Goal: Use online tool/utility: Use online tool/utility

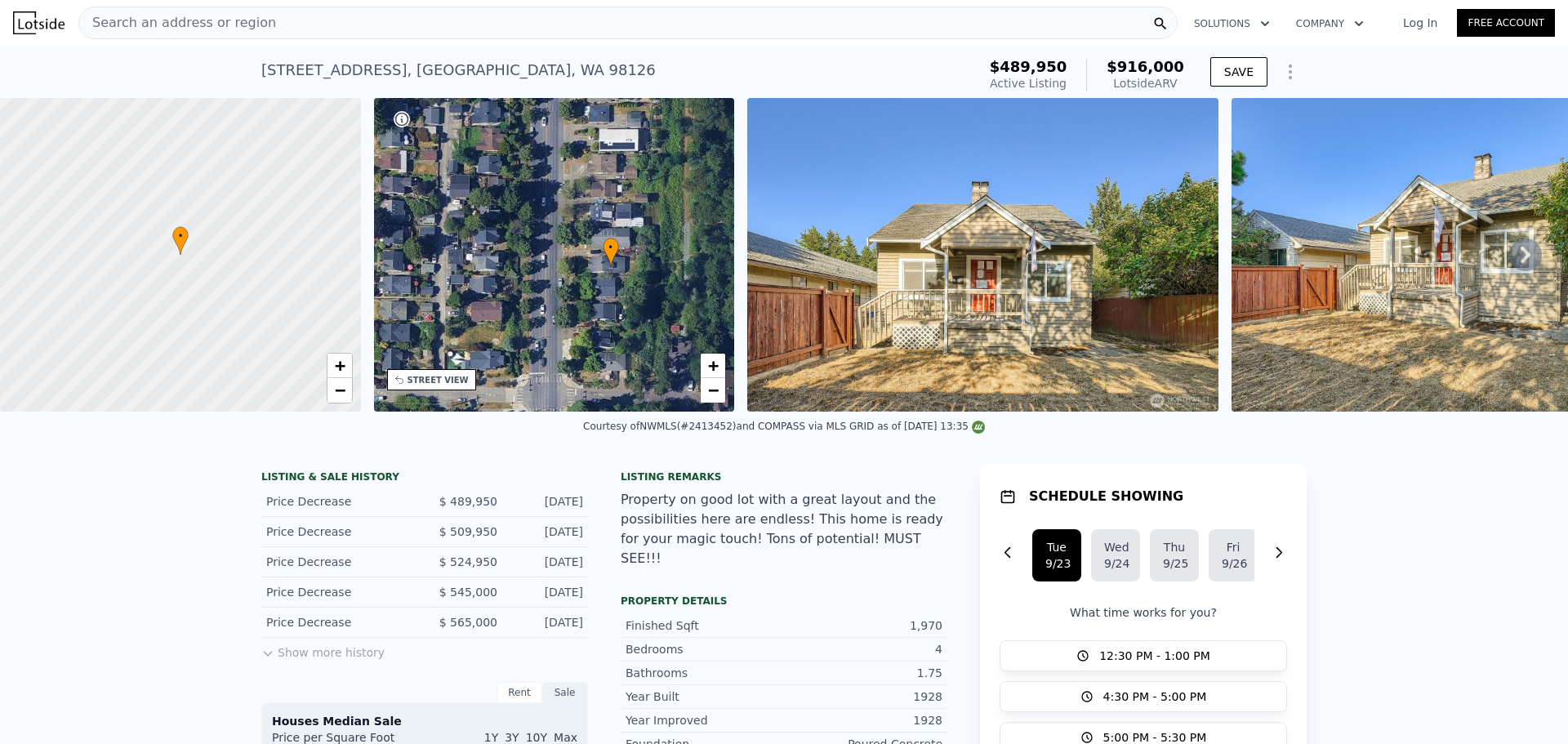
click at [349, 16] on div "Search an address or region" at bounding box center [627, 23] width 1099 height 33
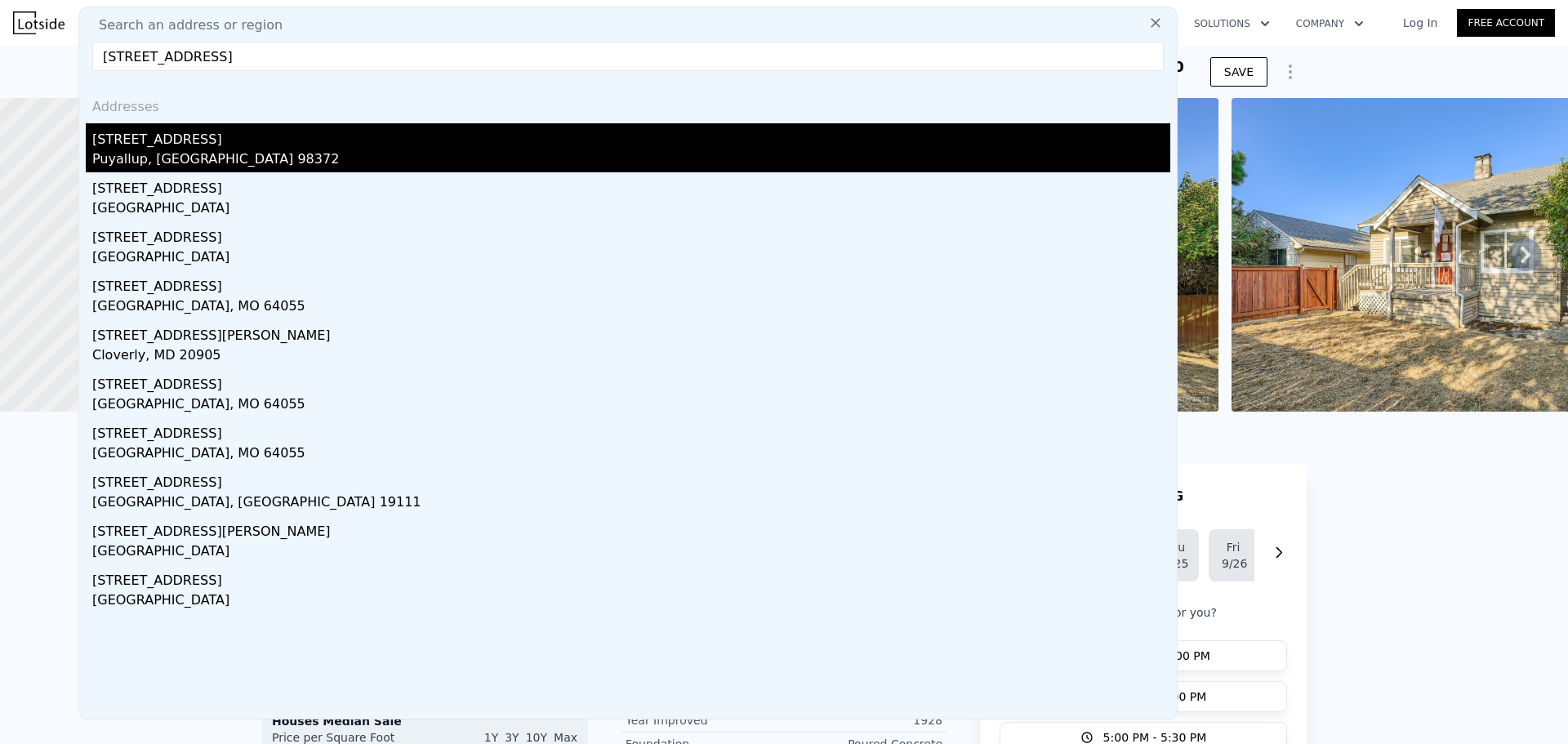
type input "[STREET_ADDRESS]"
click at [350, 153] on div "Puyallup, [GEOGRAPHIC_DATA] 98372" at bounding box center [632, 160] width 1078 height 23
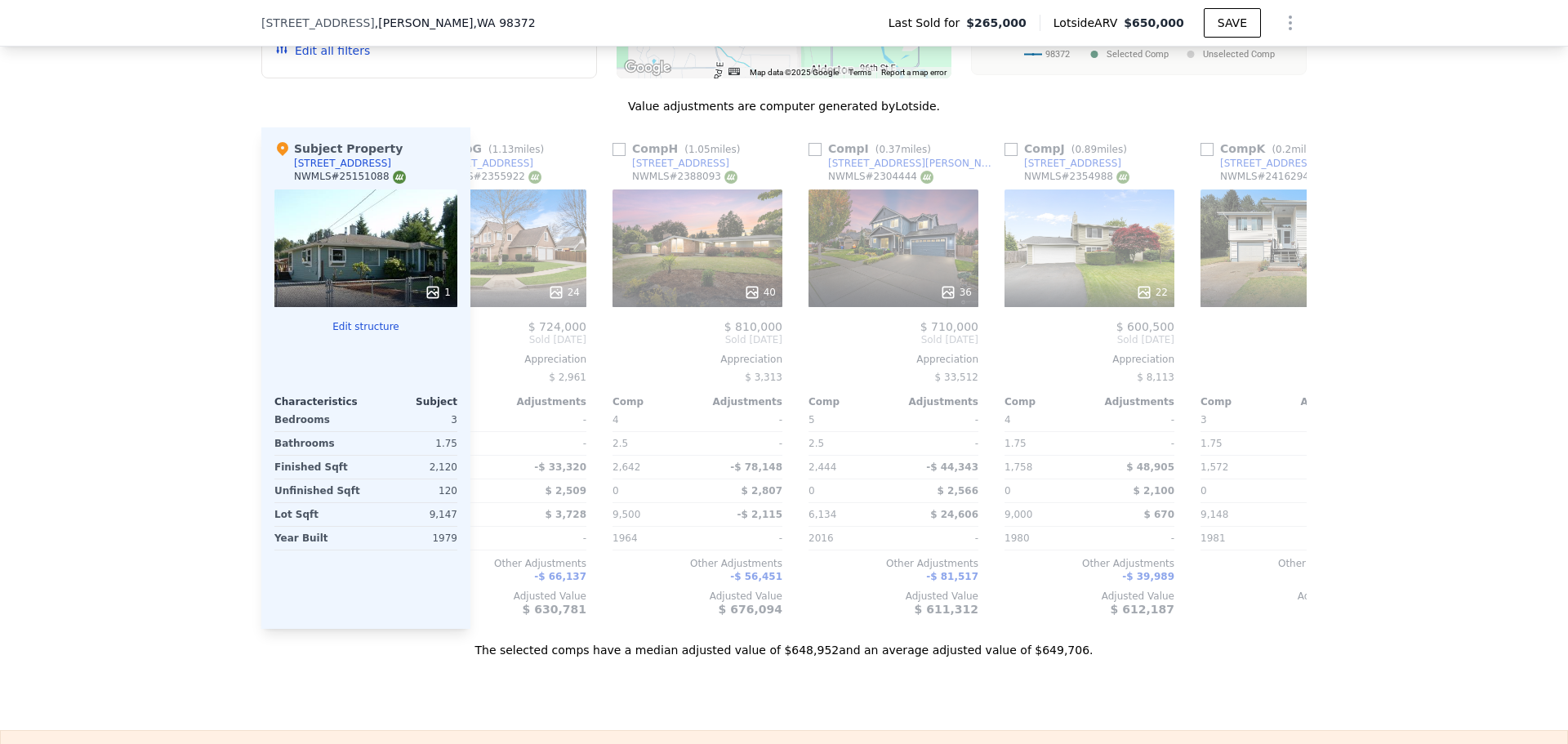
scroll to position [0, 1555]
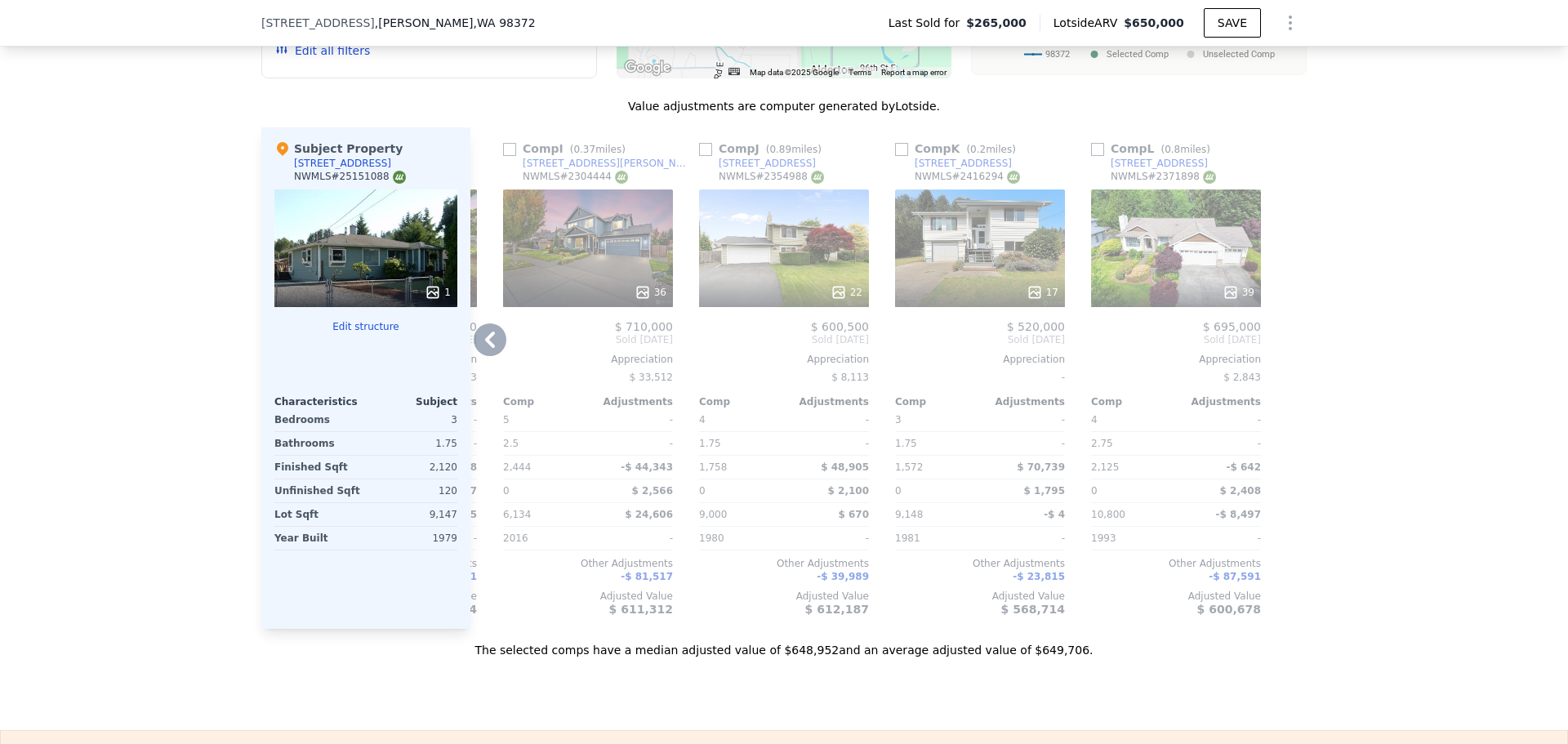
click at [939, 209] on div "17" at bounding box center [980, 249] width 170 height 118
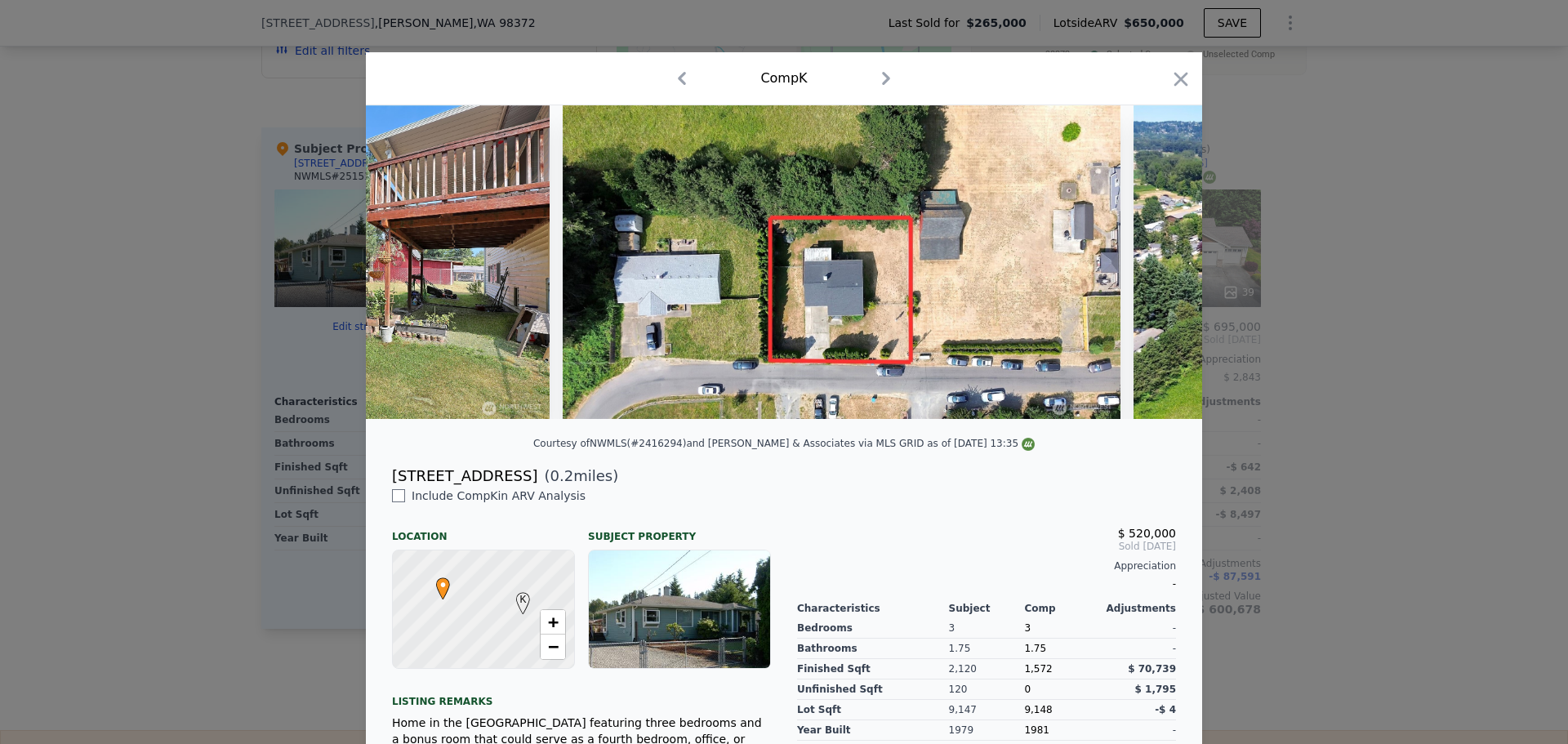
scroll to position [0, 8120]
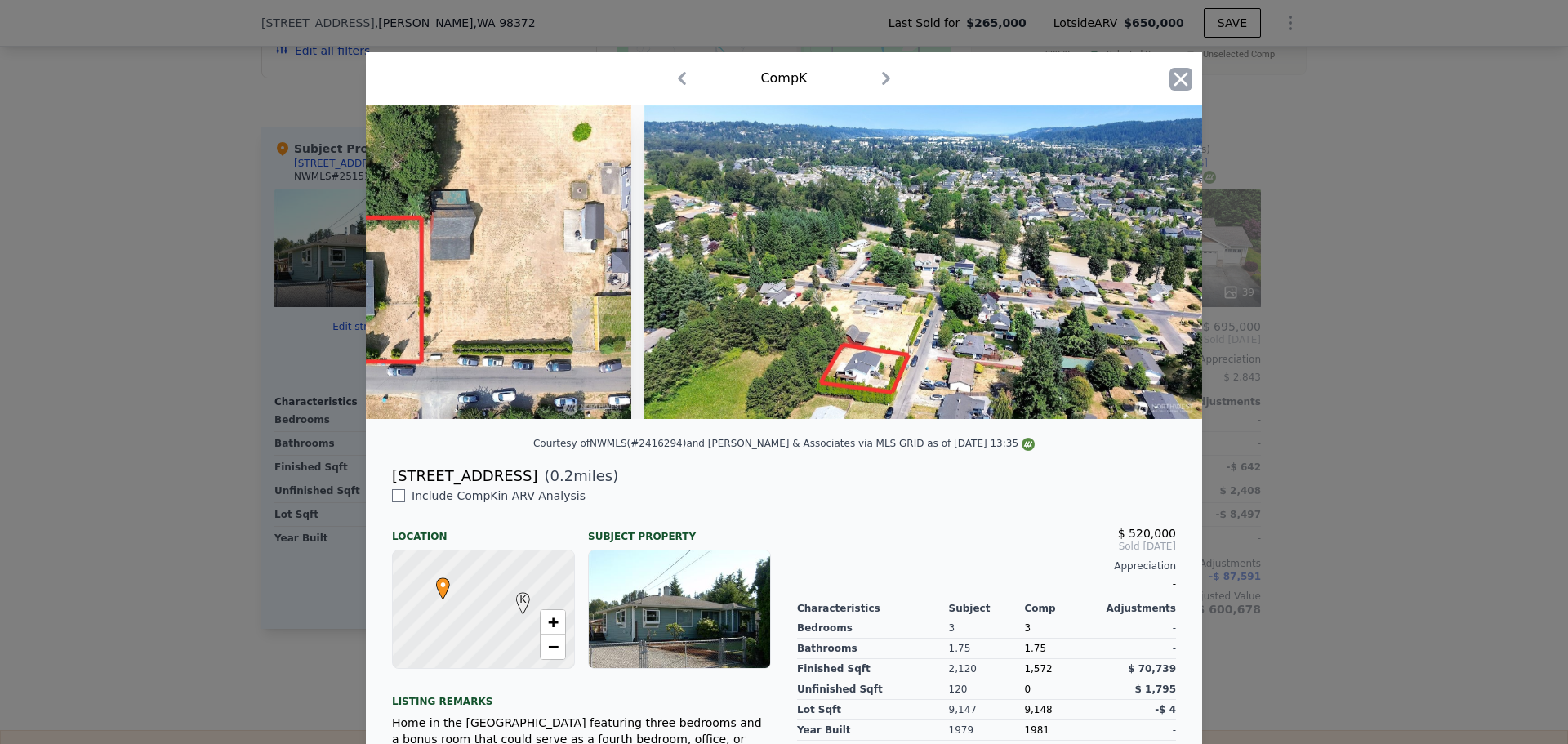
click at [1170, 74] on icon "button" at bounding box center [1181, 79] width 23 height 23
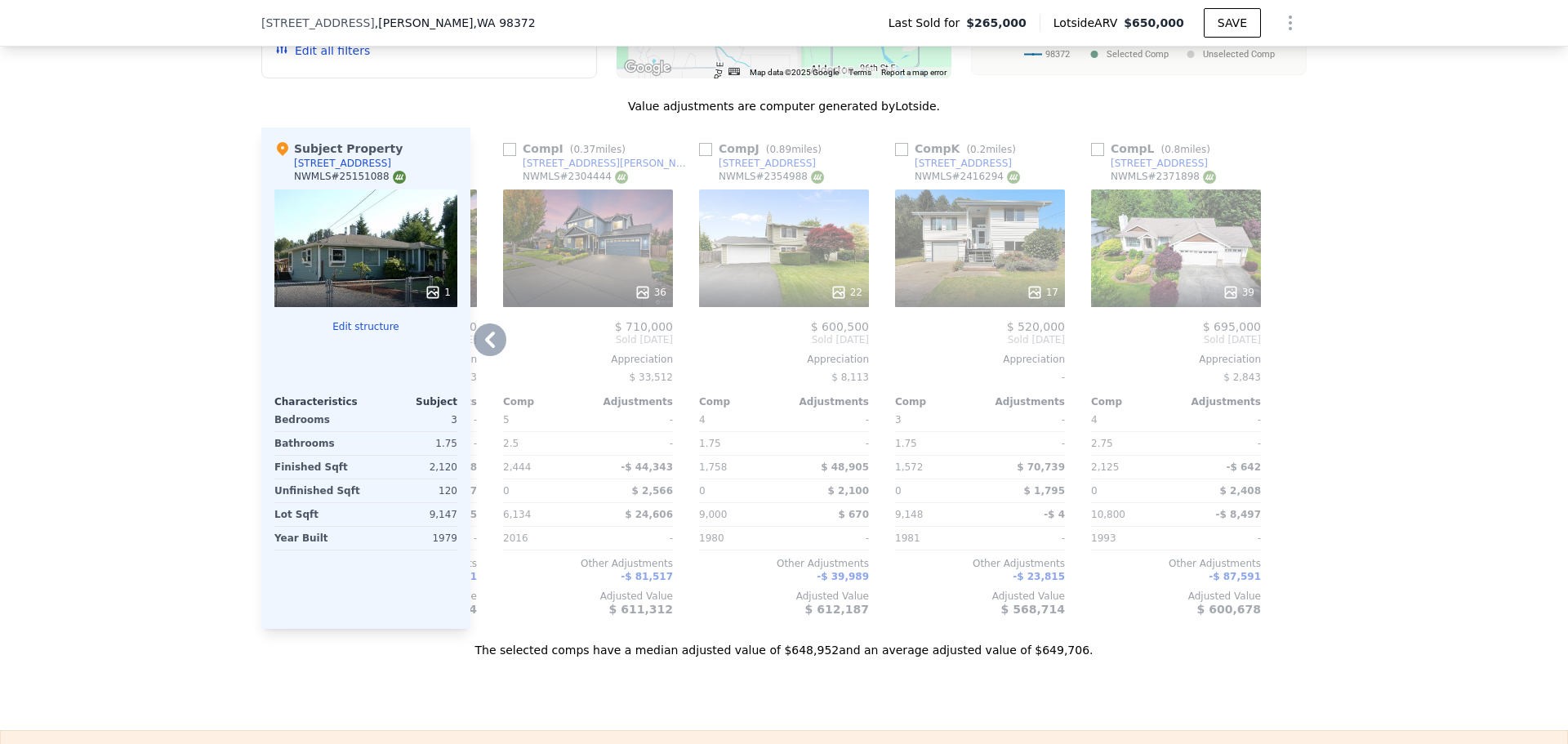
scroll to position [1356, 0]
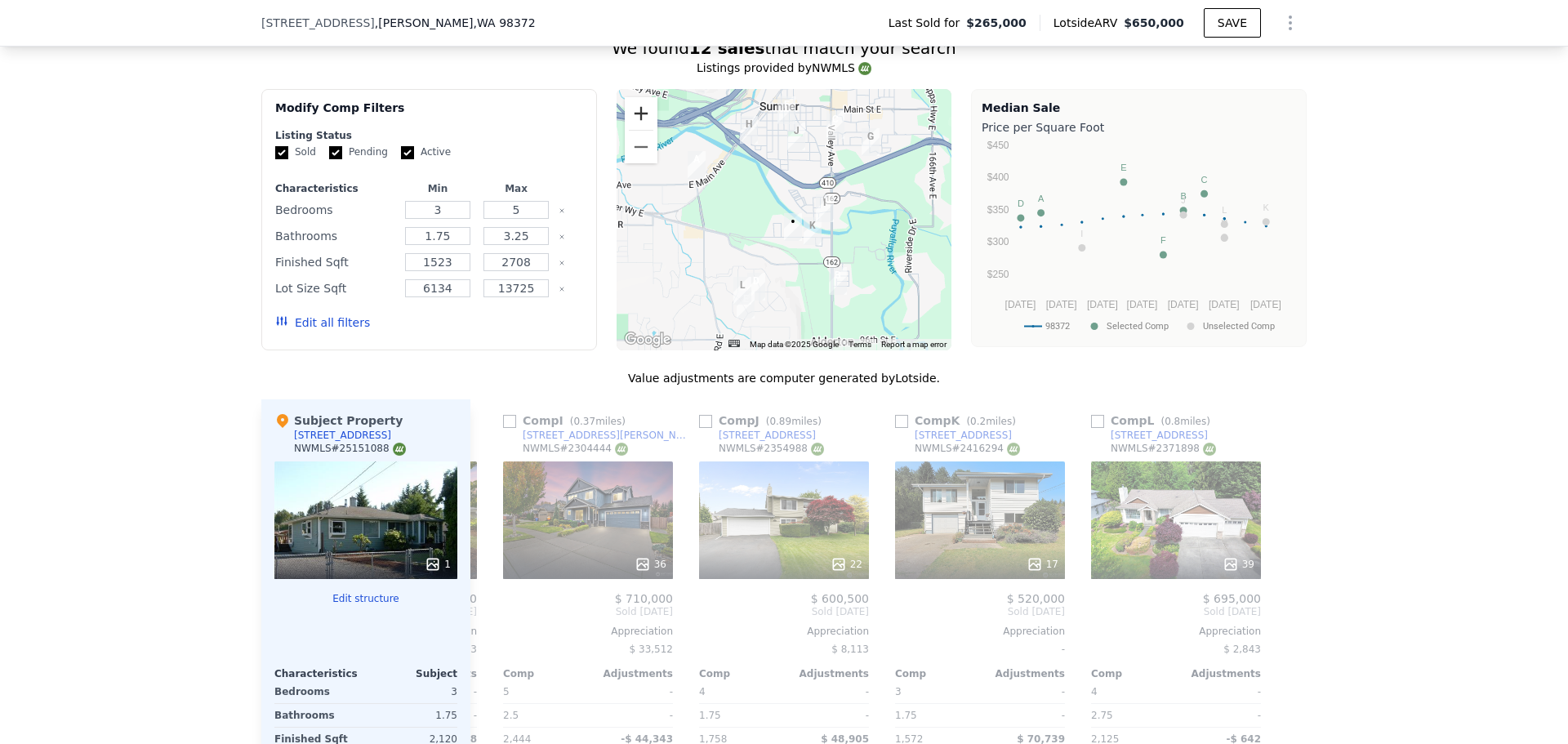
click at [635, 130] on button "Zoom in" at bounding box center [641, 113] width 33 height 33
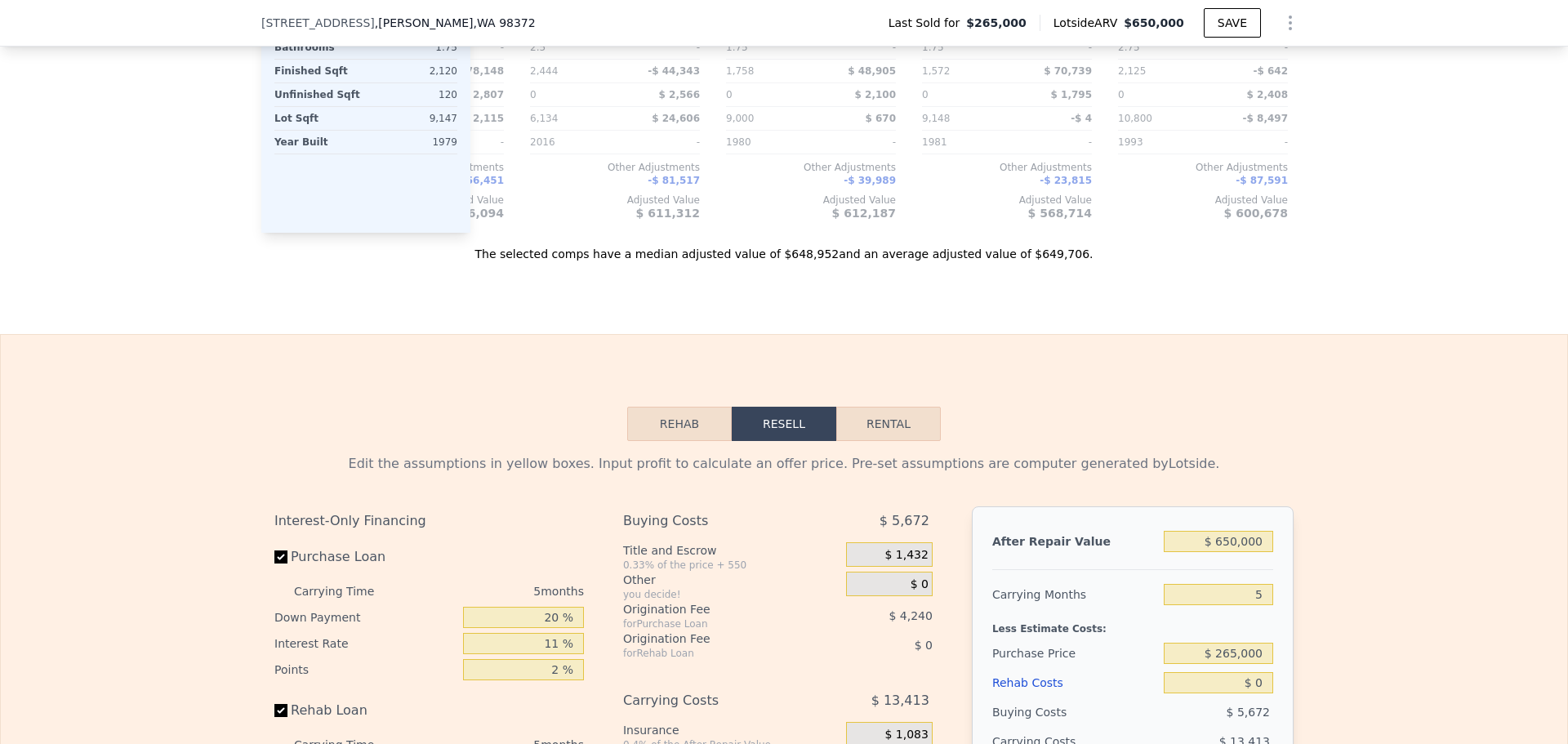
scroll to position [2172, 0]
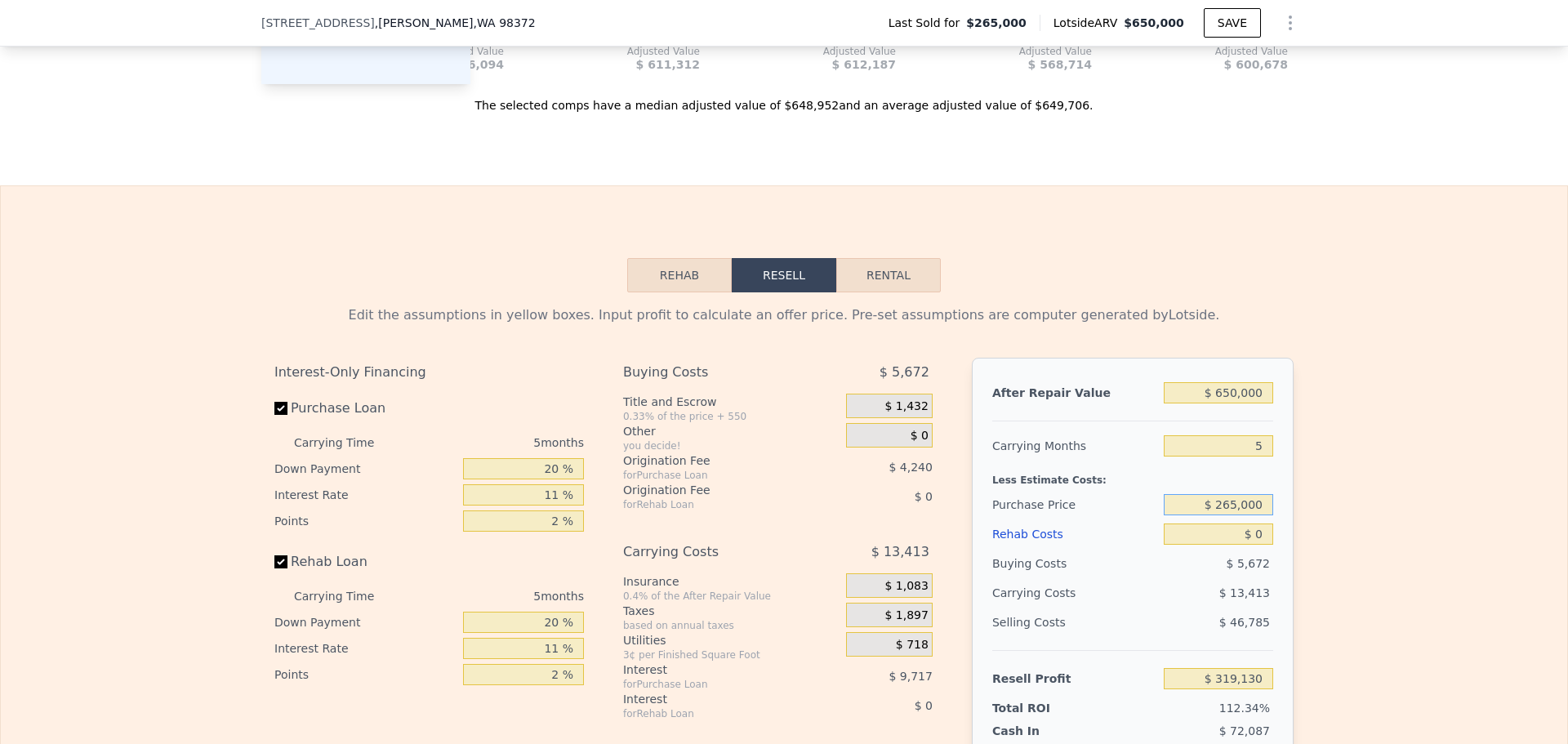
click at [1237, 516] on input "$ 265,000" at bounding box center [1219, 504] width 109 height 21
type input "$ 389,000"
click at [1251, 403] on input "$ 650,000" at bounding box center [1219, 392] width 109 height 21
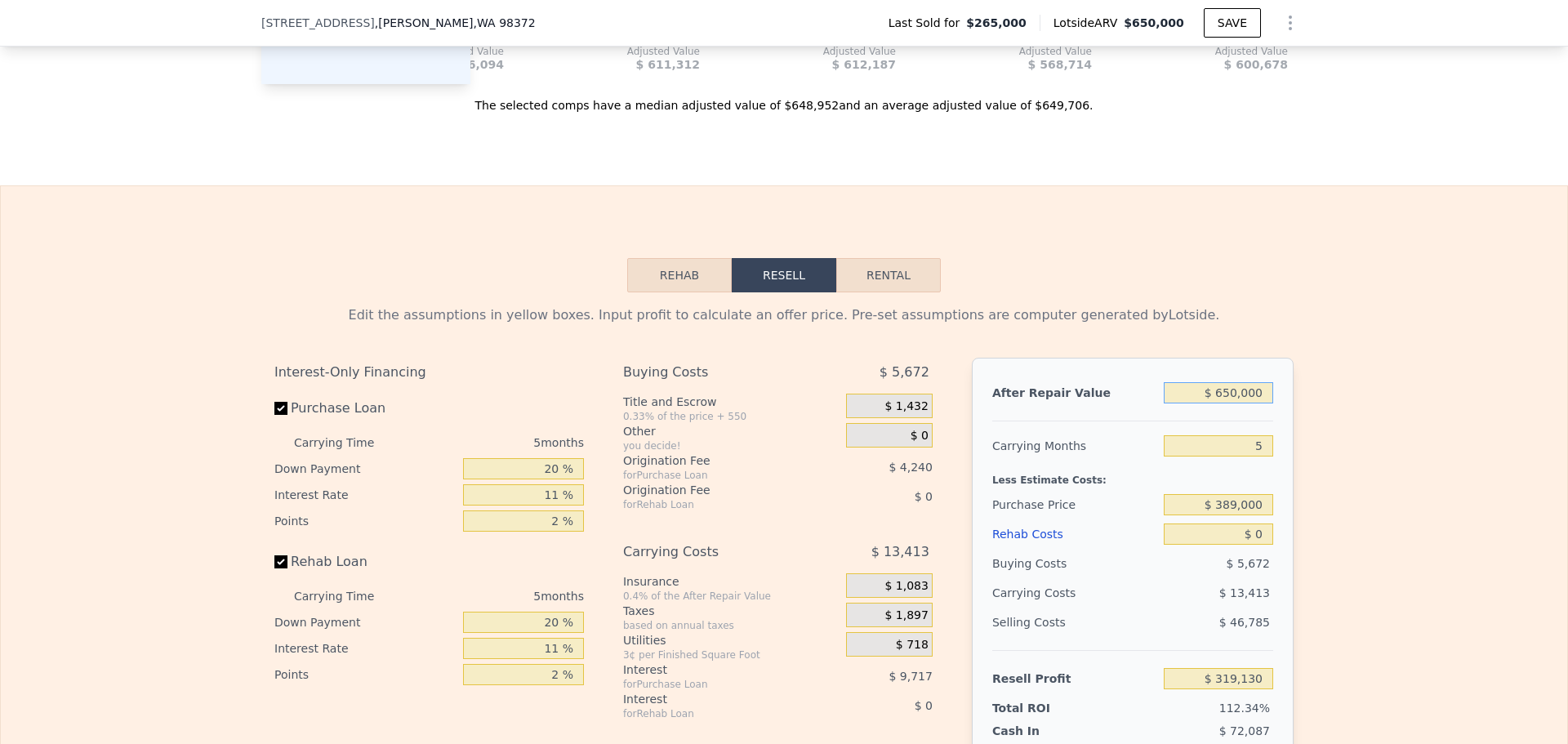
type input "$ 188,183"
click at [1251, 403] on input "$ 650,000" at bounding box center [1219, 392] width 109 height 21
type input "$ 550"
type input "-$ 413,990"
type input "$ 550,000"
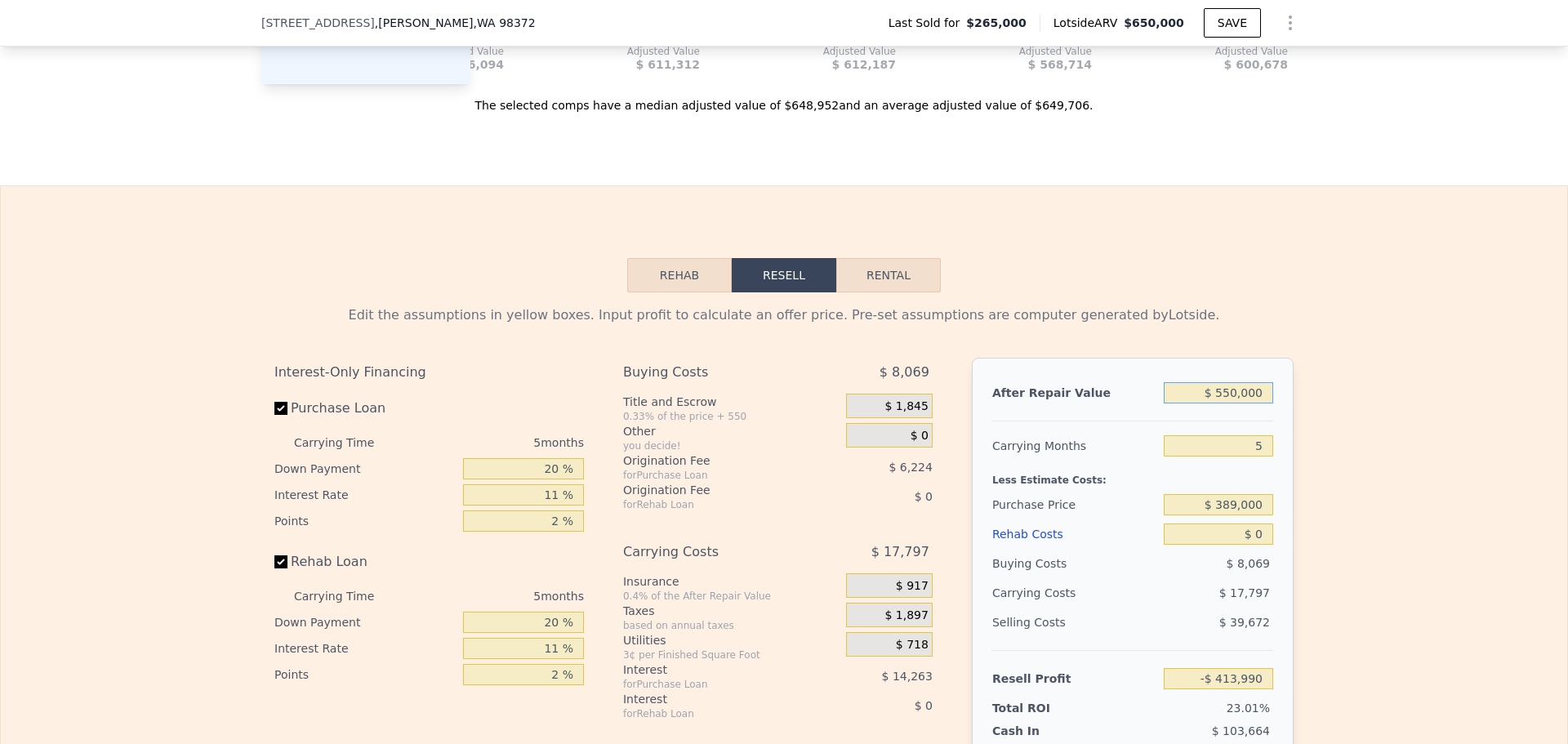
type input "$ 95,462"
type input "$ 550,000"
click at [1252, 457] on input "5" at bounding box center [1219, 445] width 109 height 21
type input "4"
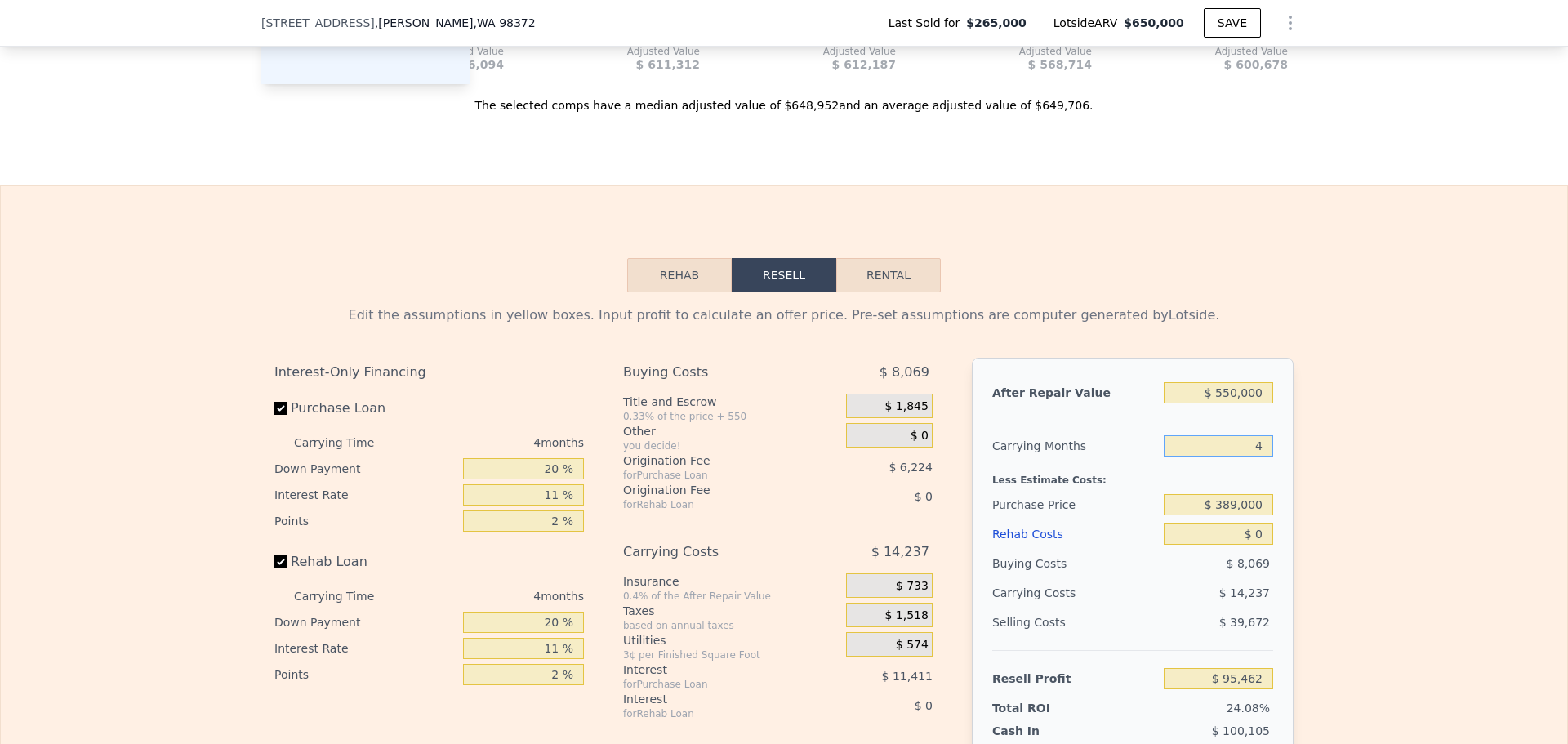
type input "$ 99,022"
type input "4"
click at [1253, 545] on input "$ 0" at bounding box center [1219, 533] width 109 height 21
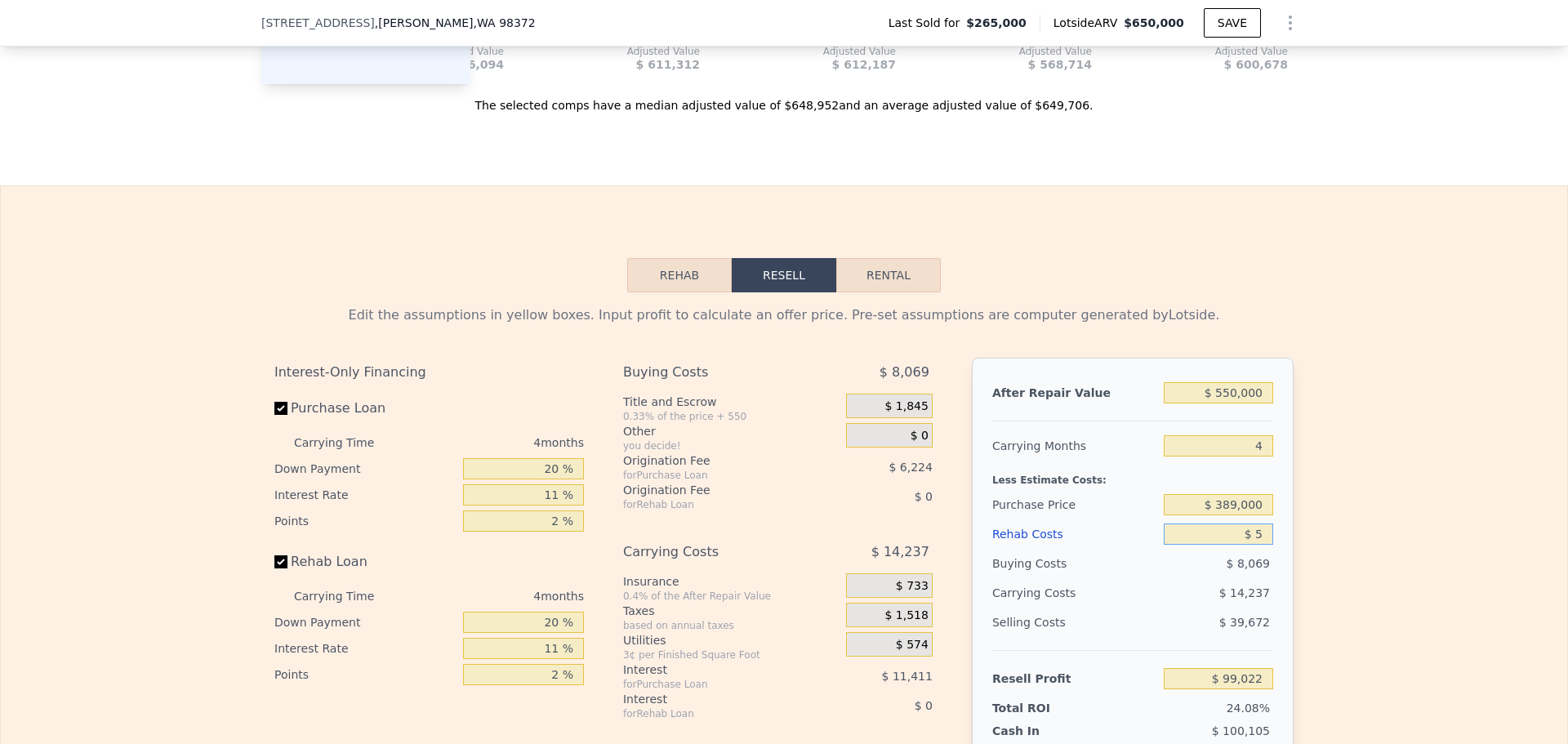
type input "$ 50"
type input "$ 98,971"
click at [1031, 579] on div "Buying Costs" at bounding box center [1075, 563] width 165 height 29
click at [1260, 545] on input "$ 50" at bounding box center [1219, 533] width 109 height 21
type input "$ 5,000"
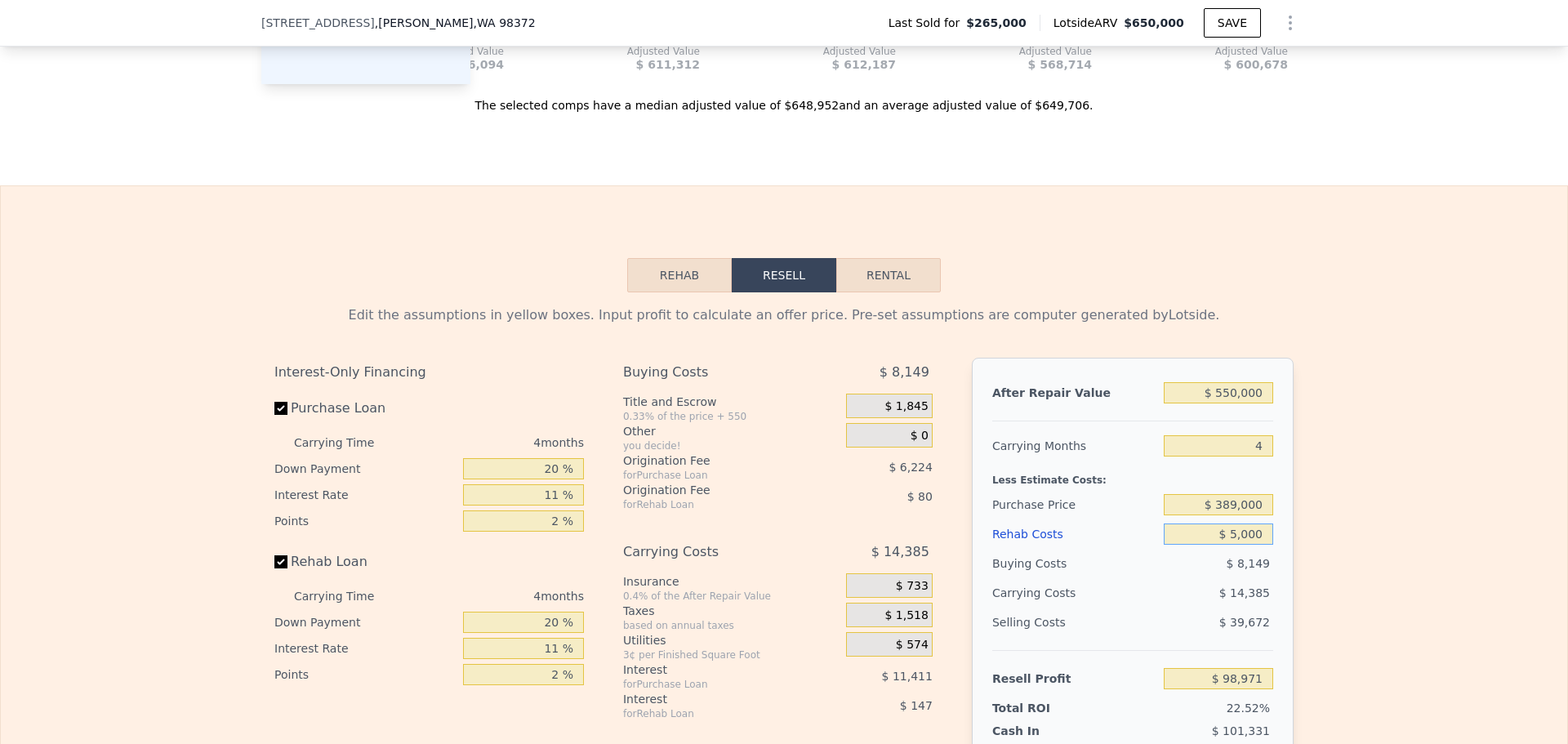
type input "$ 93,794"
click at [1167, 637] on div "$ 39,672" at bounding box center [1219, 622] width 110 height 29
click at [1260, 545] on input "$ 5,000" at bounding box center [1219, 533] width 109 height 21
type input "$ 50,000"
type input "$ 46,754"
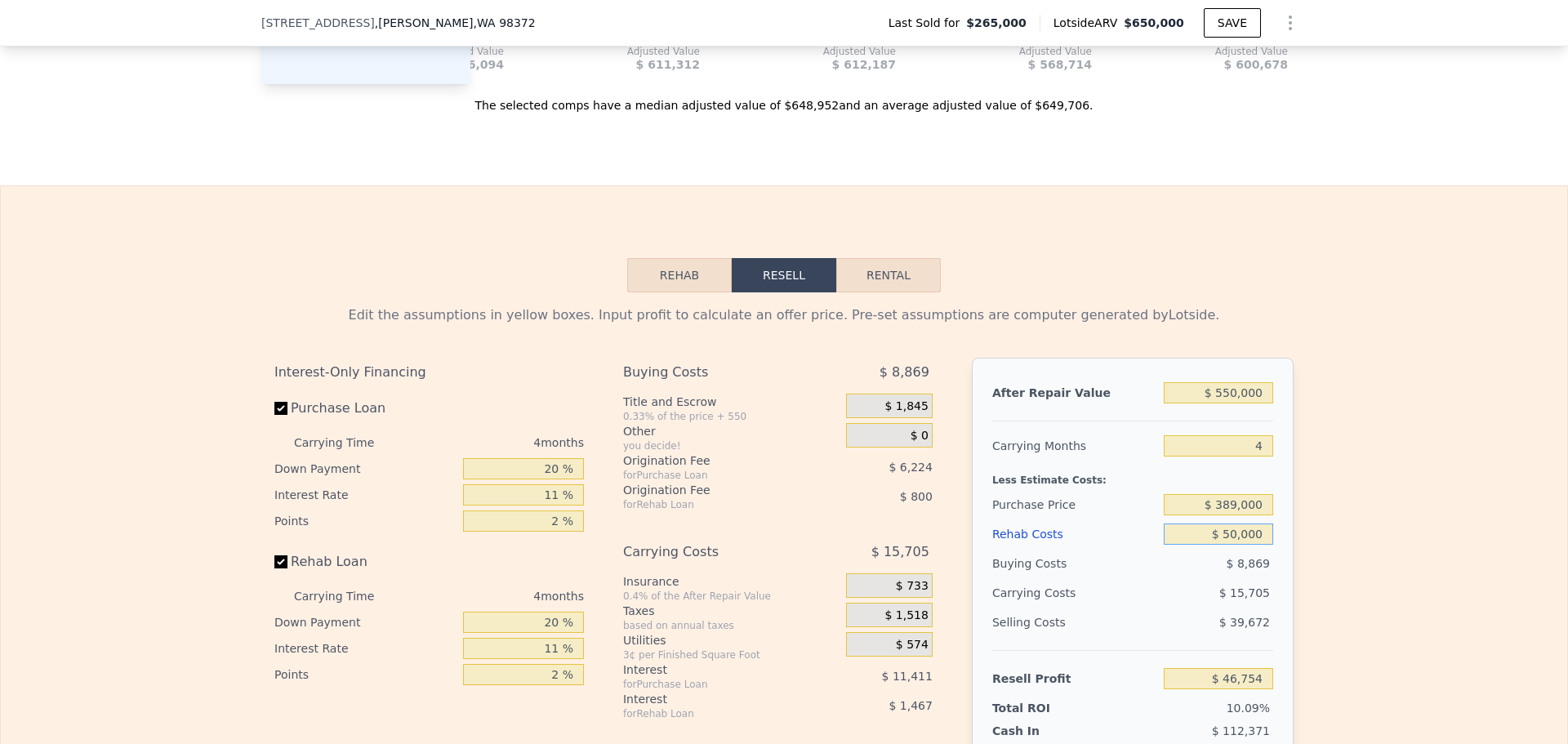
type input "$ 50,000"
click at [1158, 608] on div "$ 15,705" at bounding box center [1187, 593] width 172 height 29
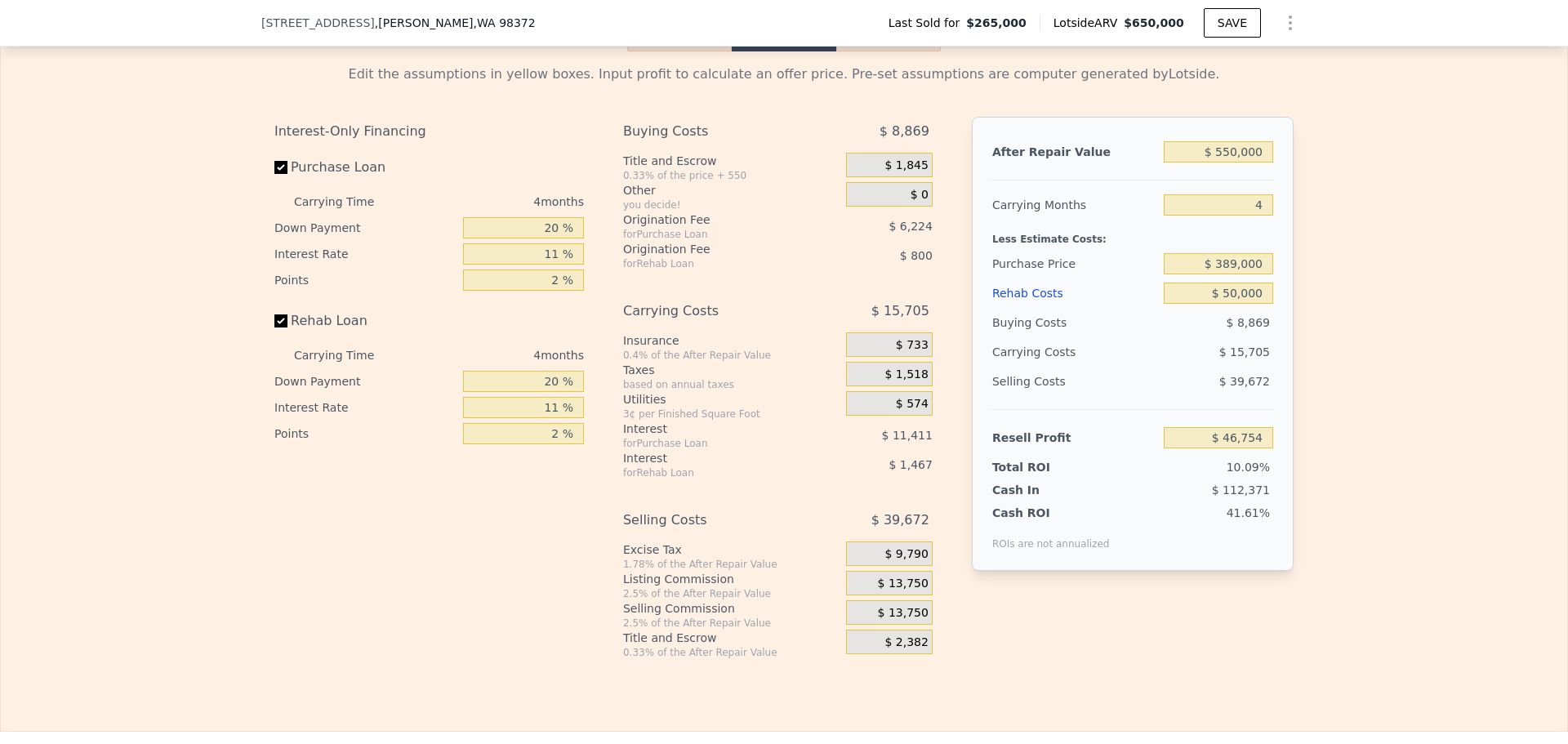
scroll to position [2444, 0]
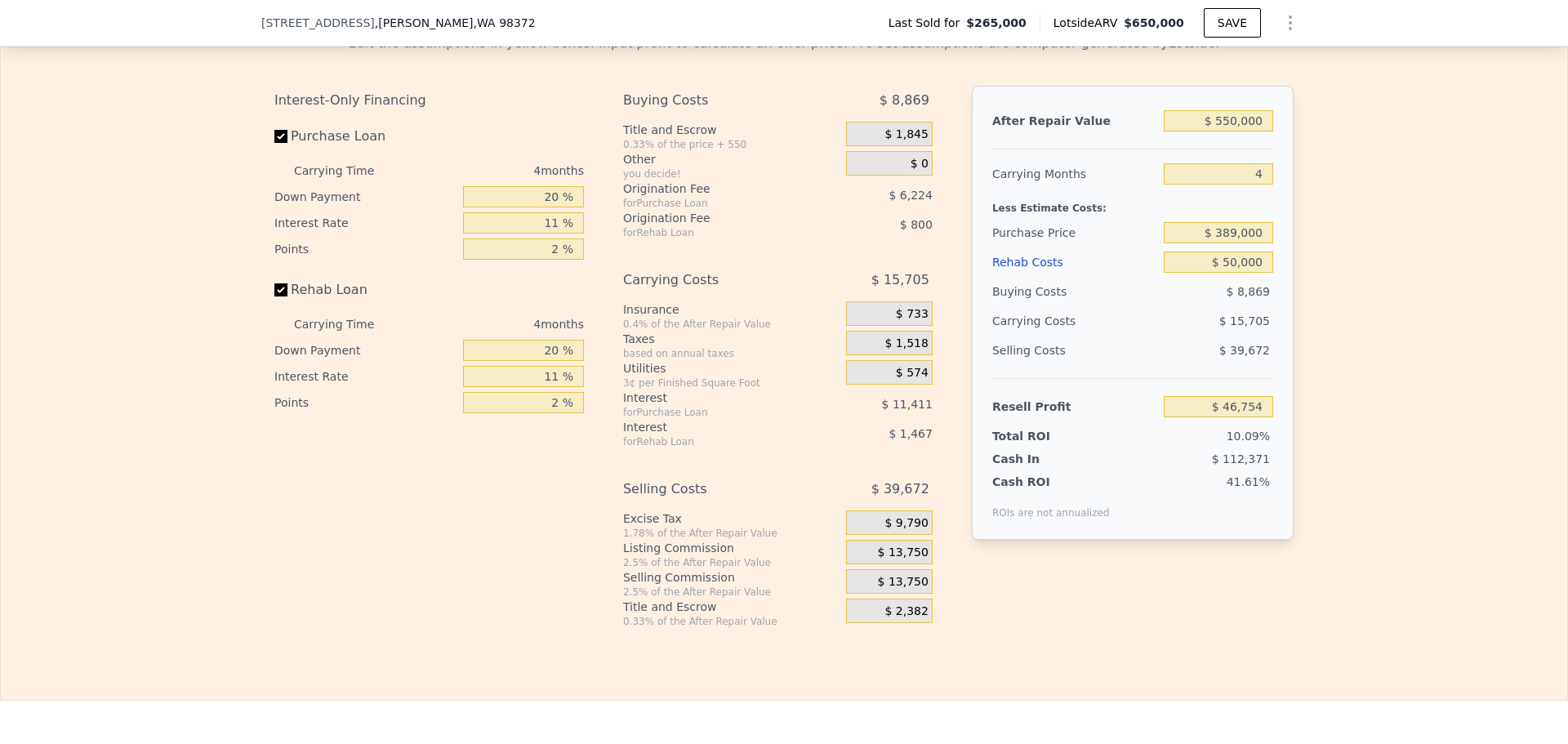
click at [889, 560] on span "$ 13,750" at bounding box center [904, 553] width 50 height 15
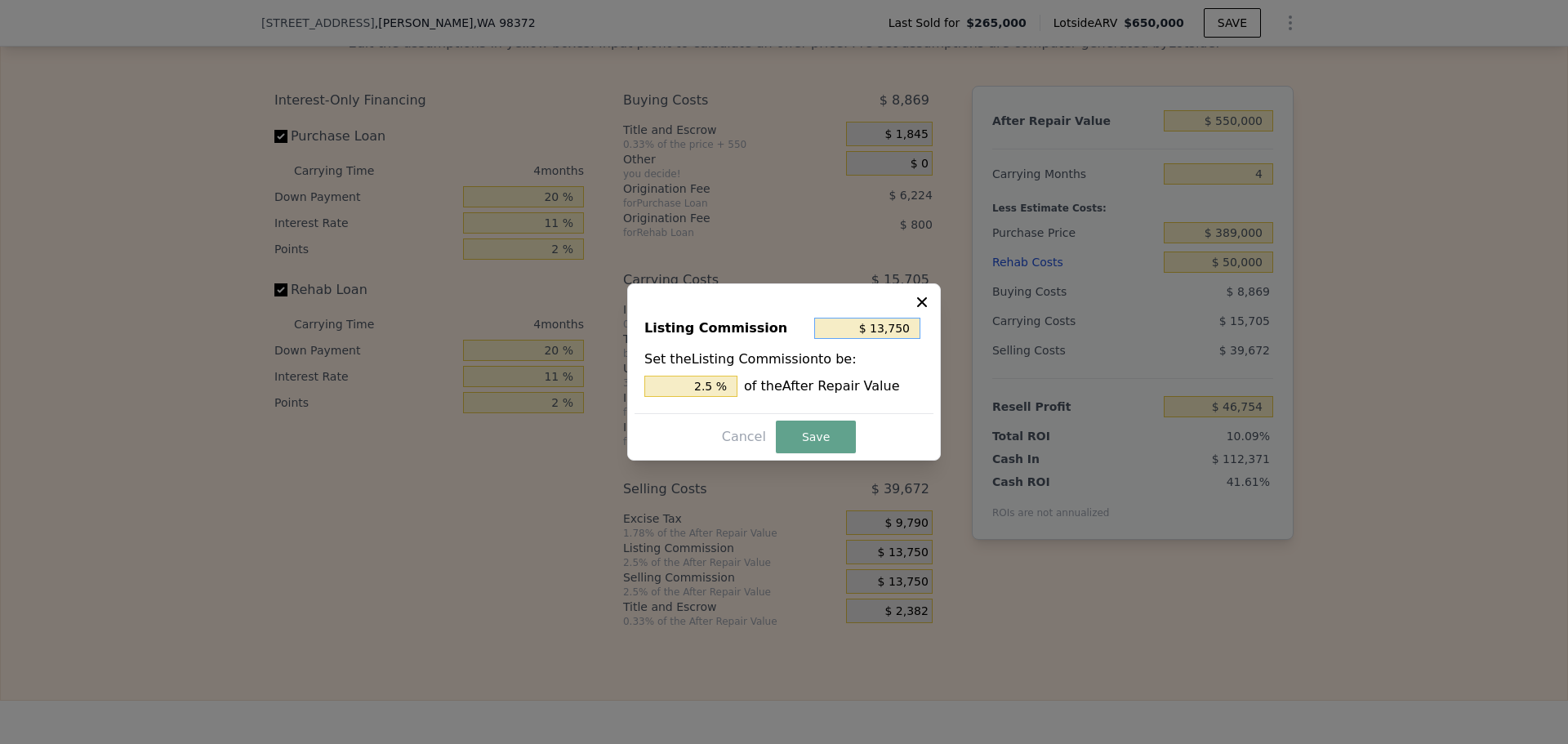
click at [868, 321] on input "$ 13,750" at bounding box center [868, 327] width 106 height 21
type input "$ 1"
type input "0.000 %"
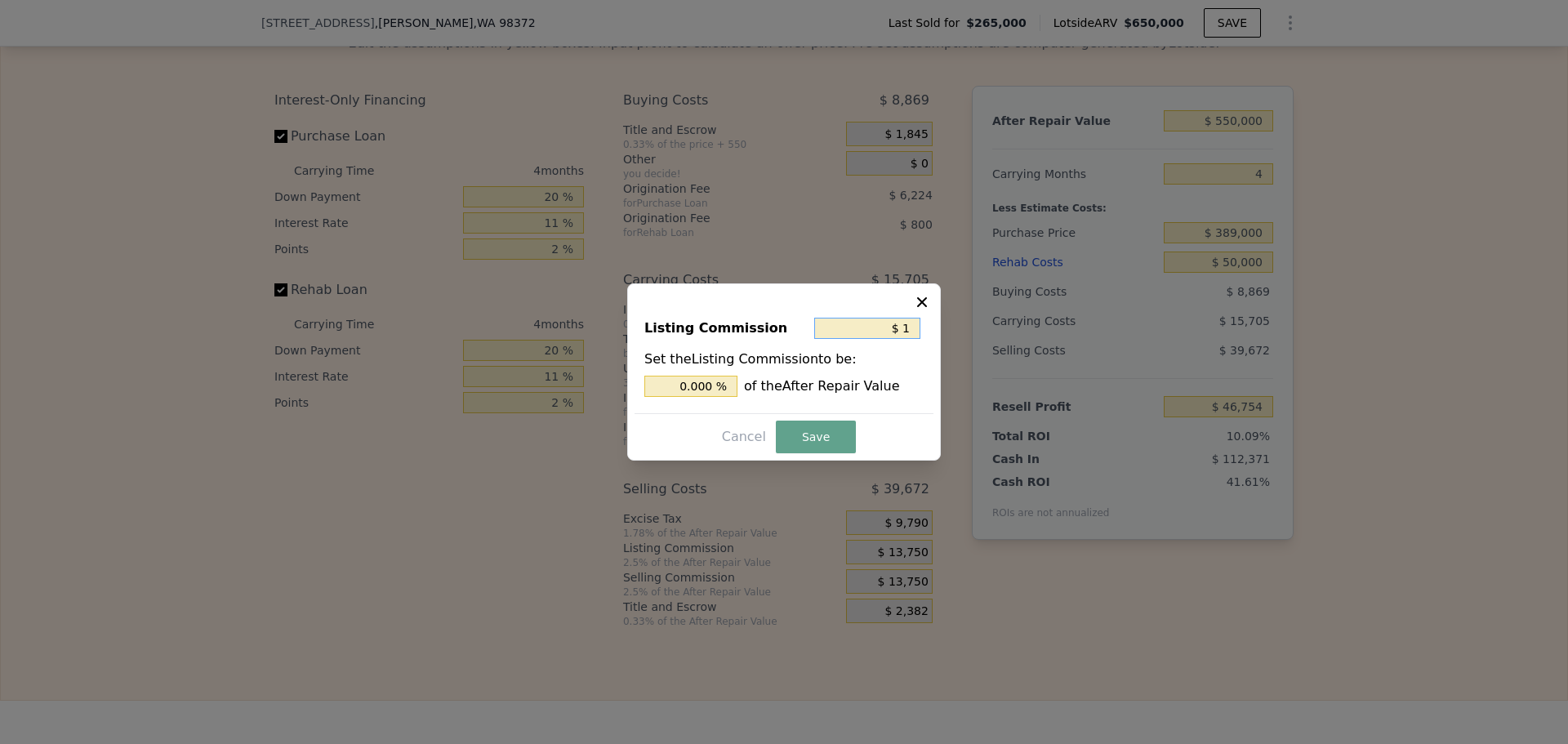
type input "$ 10"
type input "0.002 %"
type input "$ 100"
type input "0.018 %"
type input "$ 1,000"
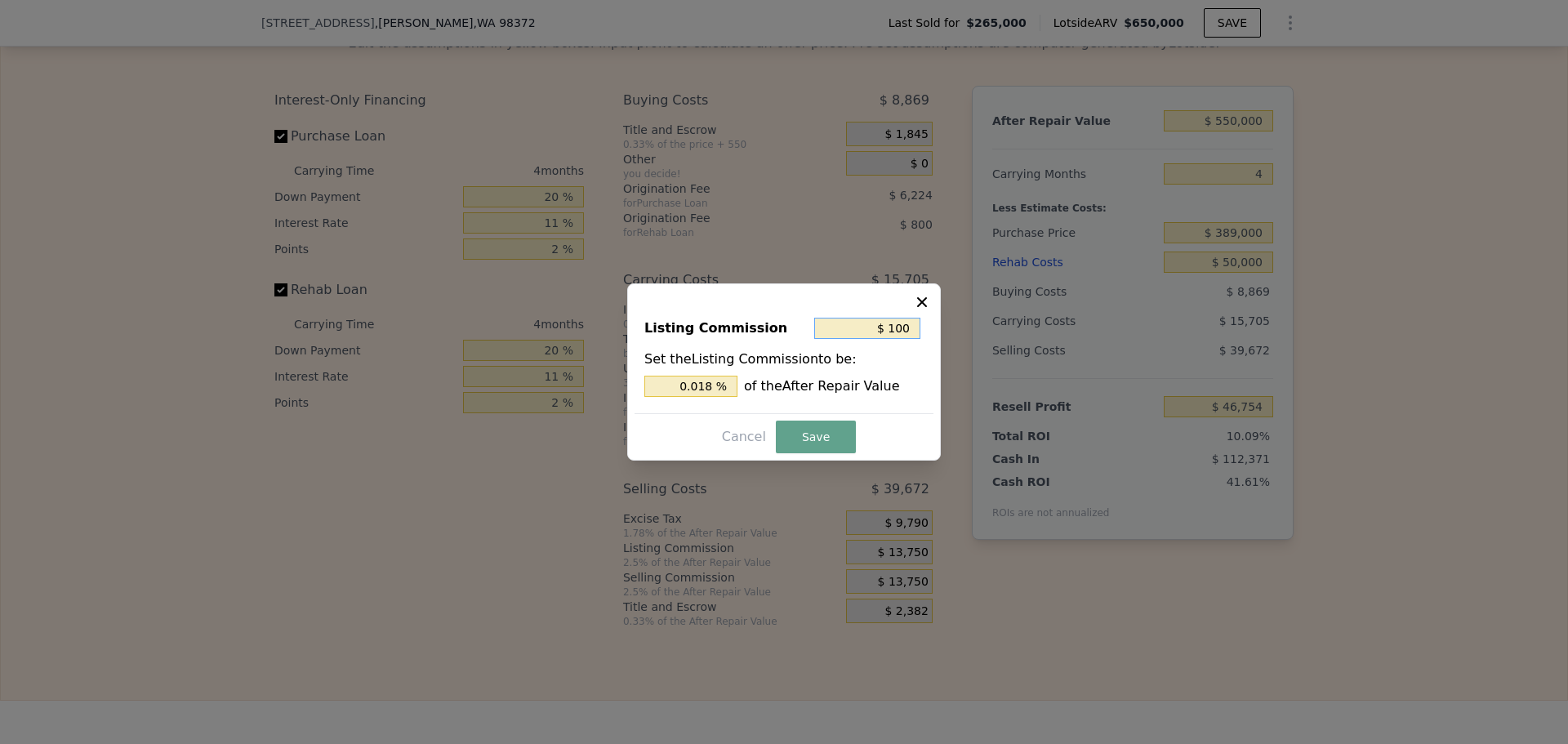
type input "0.182 %"
type input "$ 1,000"
click at [837, 436] on button "Save" at bounding box center [815, 437] width 80 height 33
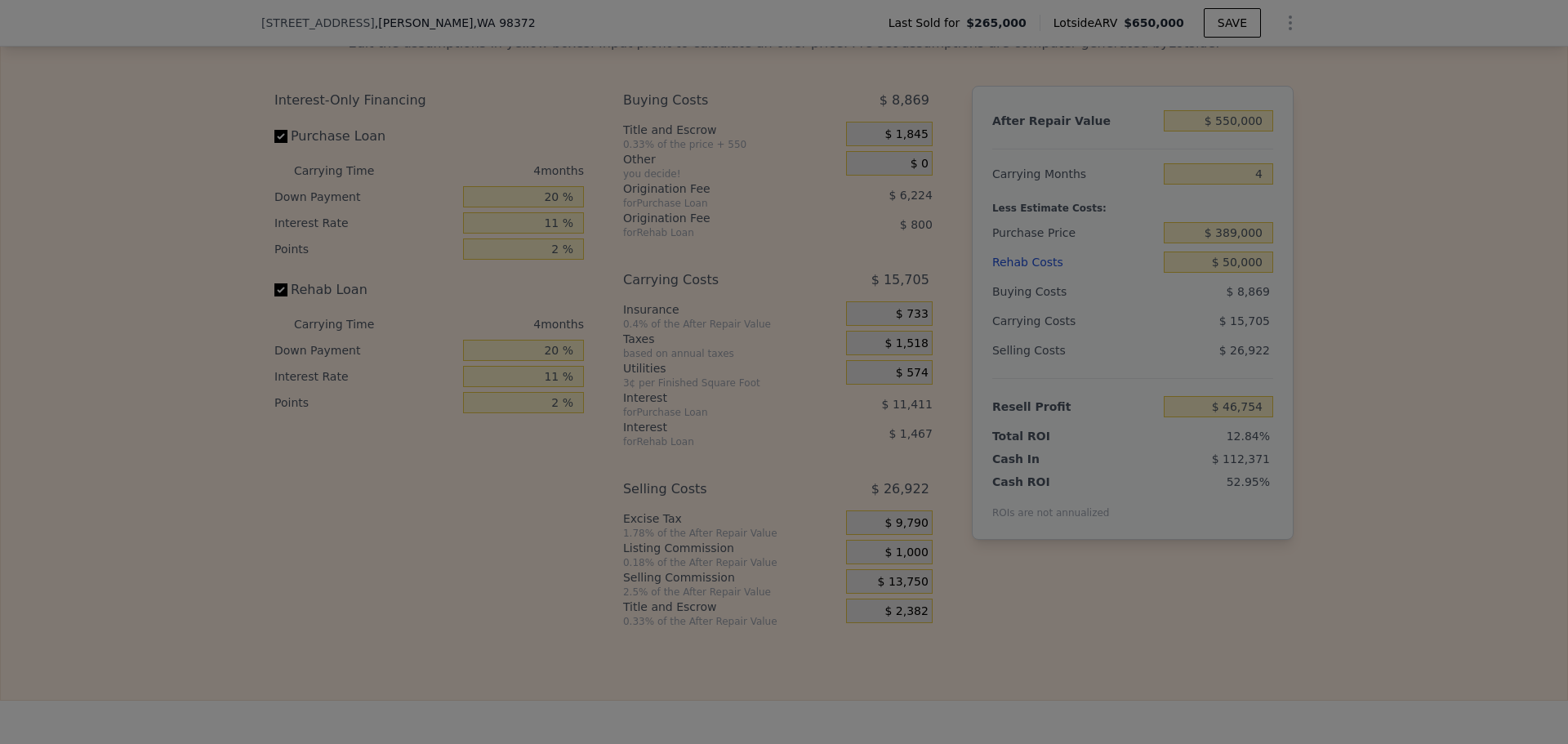
type input "$ 59,504"
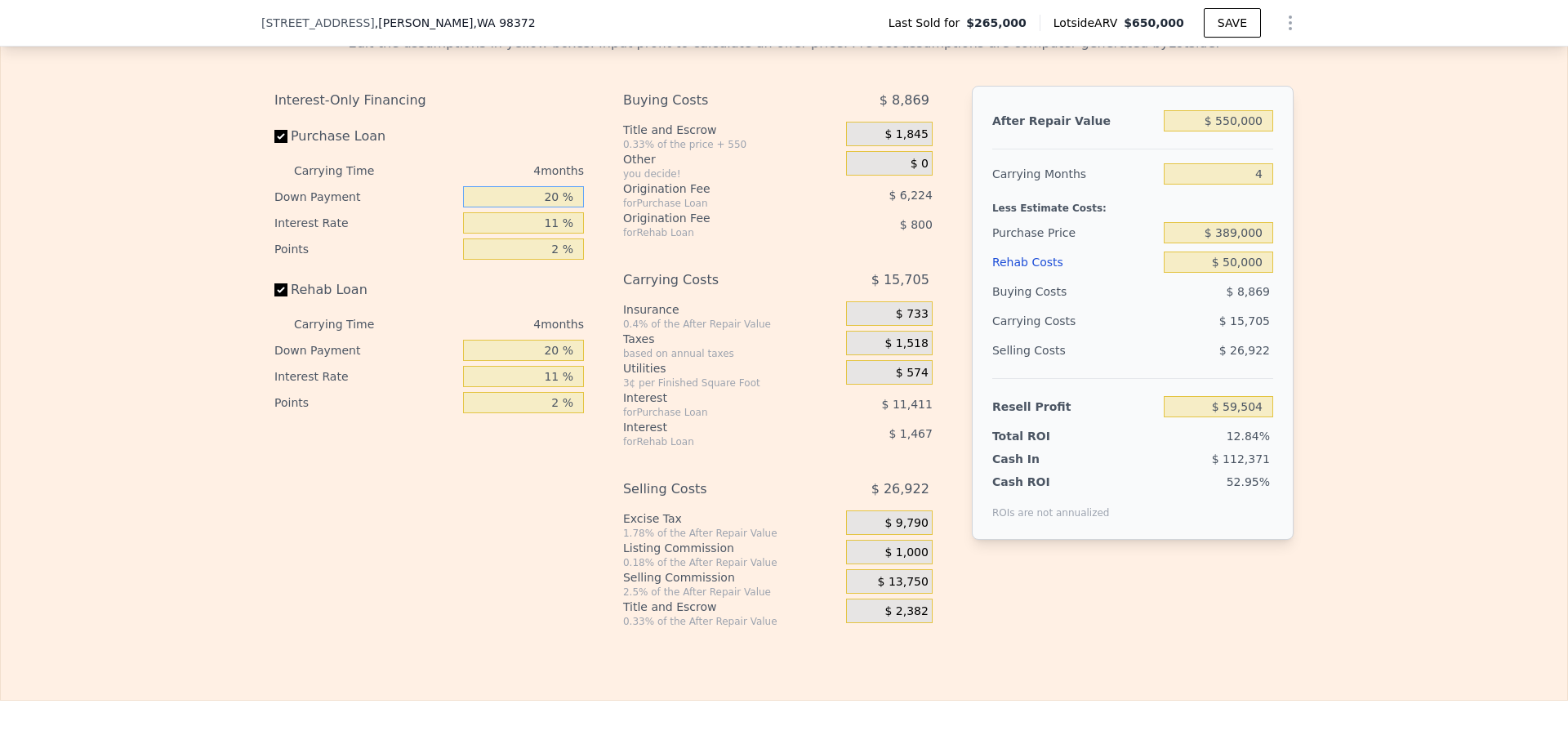
click at [536, 207] on input "20 %" at bounding box center [523, 196] width 121 height 21
type input "8 %"
type input "$ 56,858"
type input "8 %"
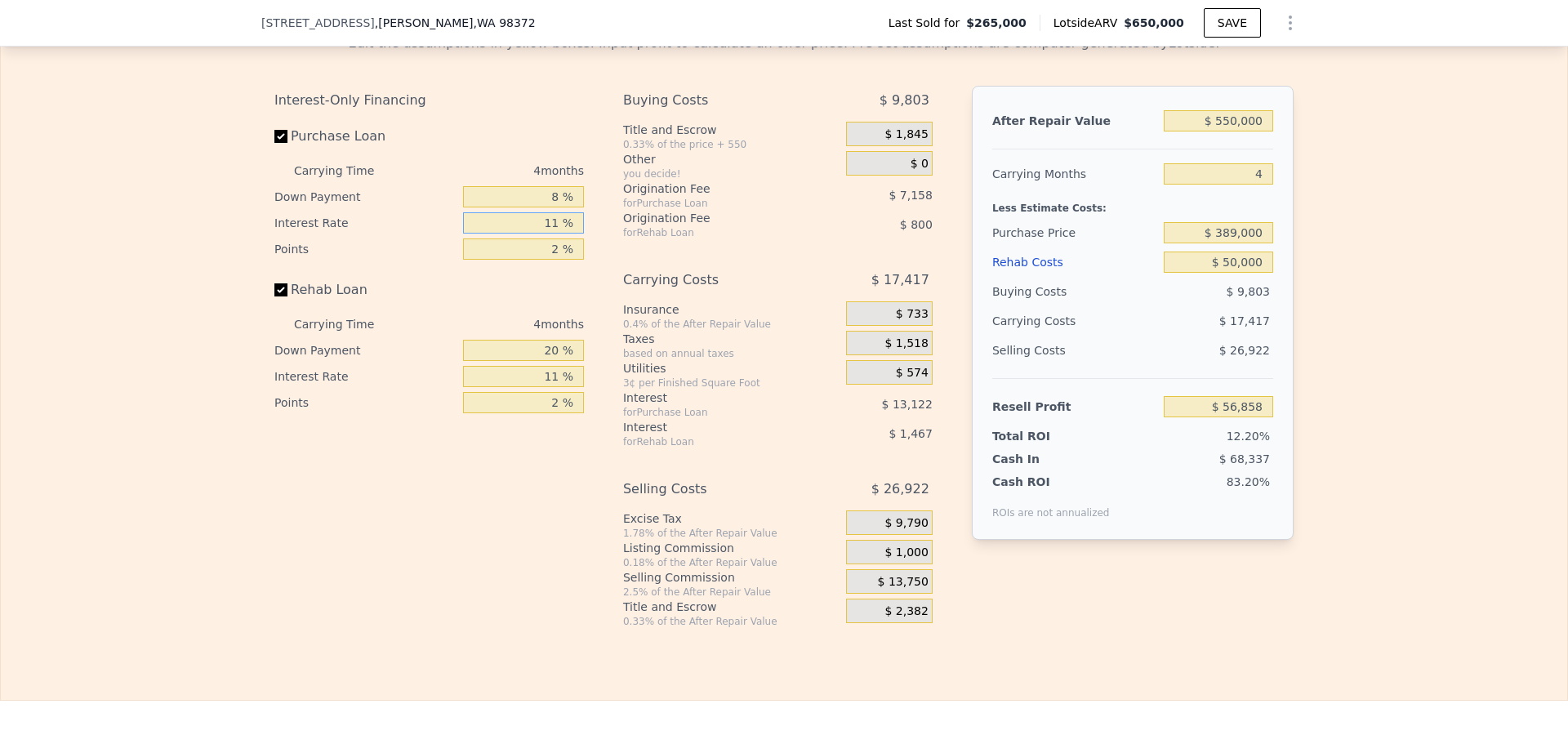
click at [536, 233] on input "11 %" at bounding box center [523, 223] width 121 height 21
click at [538, 259] on input "2 %" at bounding box center [523, 249] width 121 height 21
type input "1 %"
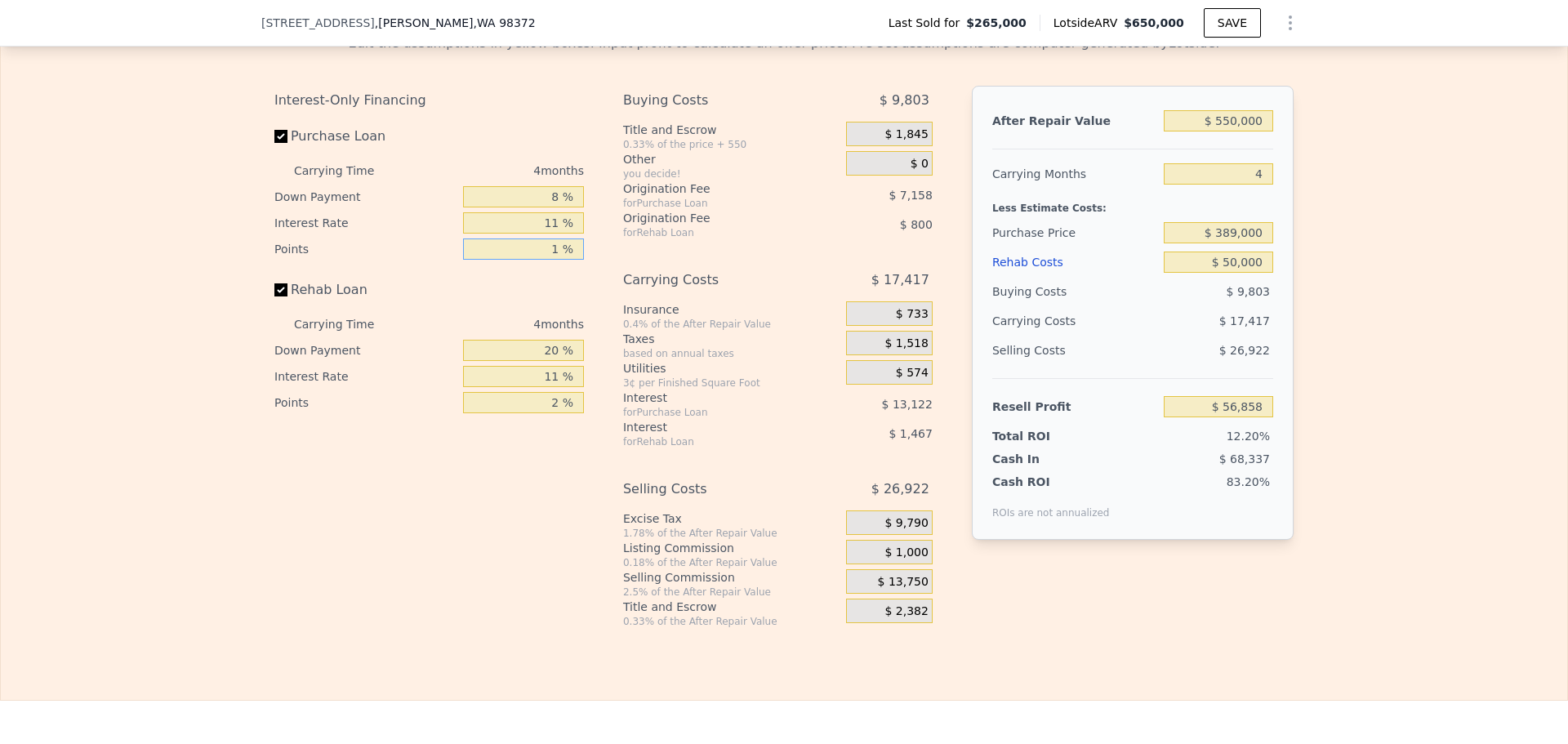
type input "$ 60,437"
type input "1 %"
click at [543, 233] on input "11 %" at bounding box center [523, 223] width 121 height 21
type input "10 %"
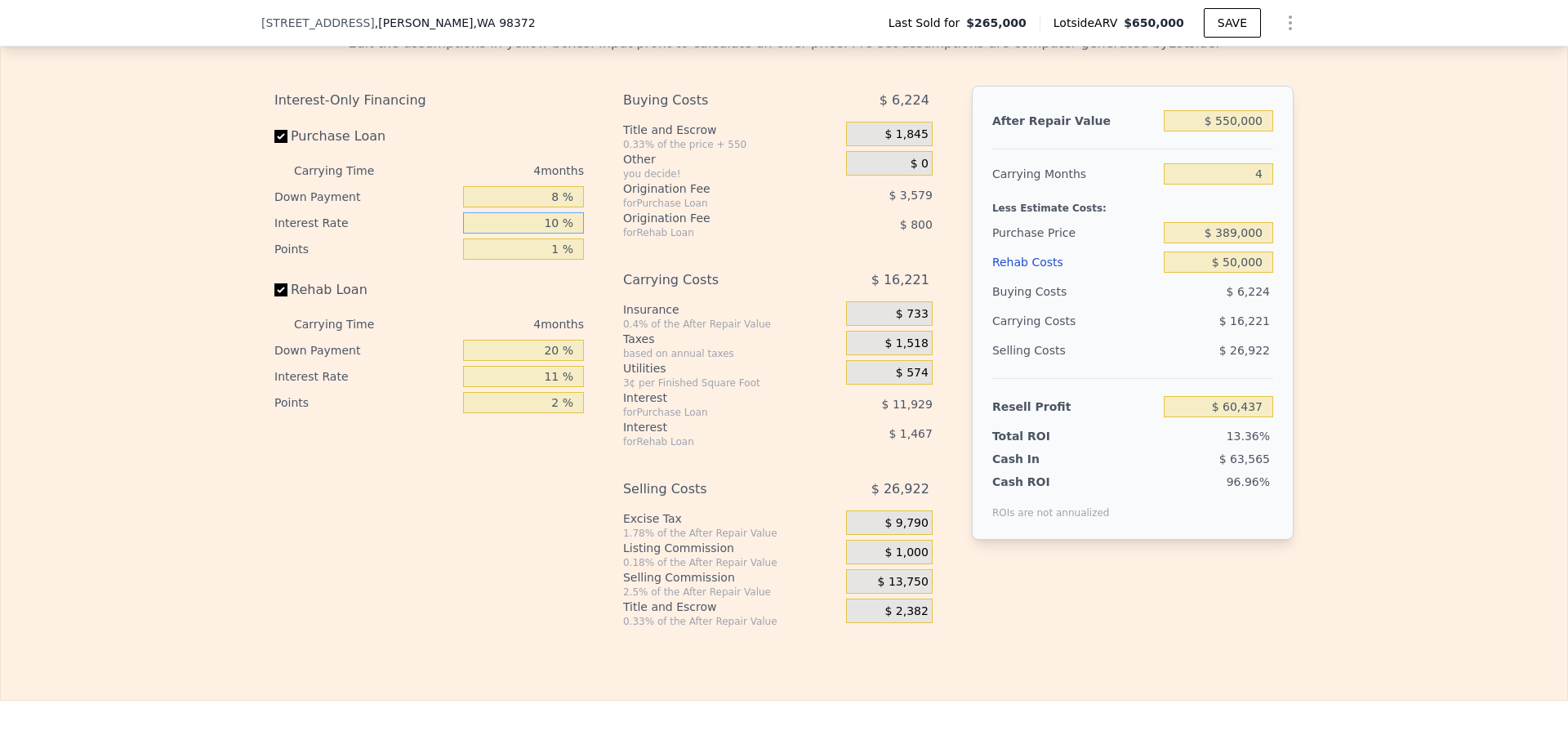
type input "$ 61,633"
type input "10 %"
click at [550, 413] on input "2 %" at bounding box center [523, 402] width 121 height 21
type input "1 %"
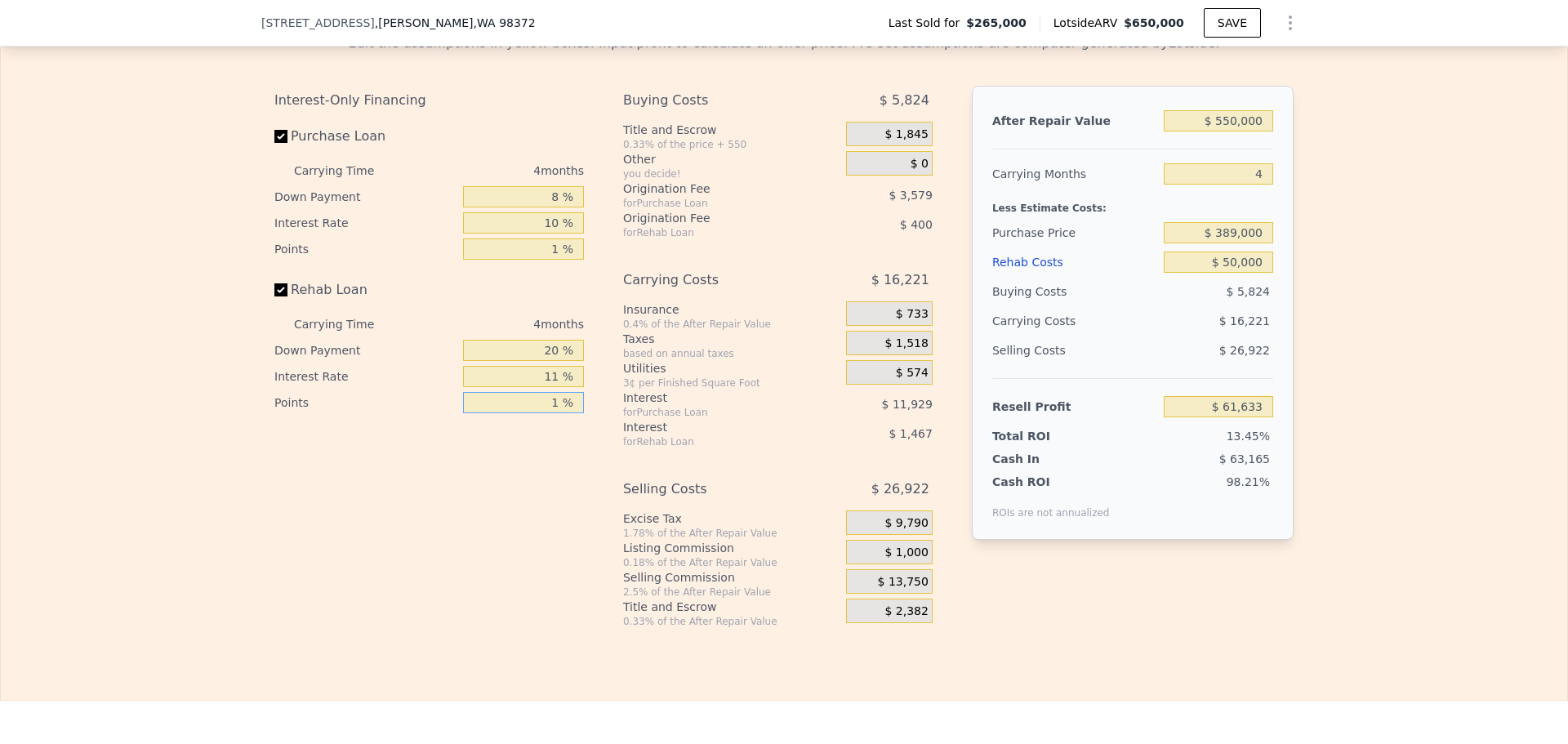
type input "$ 62,033"
type input "1 %"
click at [539, 387] on input "11 %" at bounding box center [523, 376] width 121 height 21
type input "10 %"
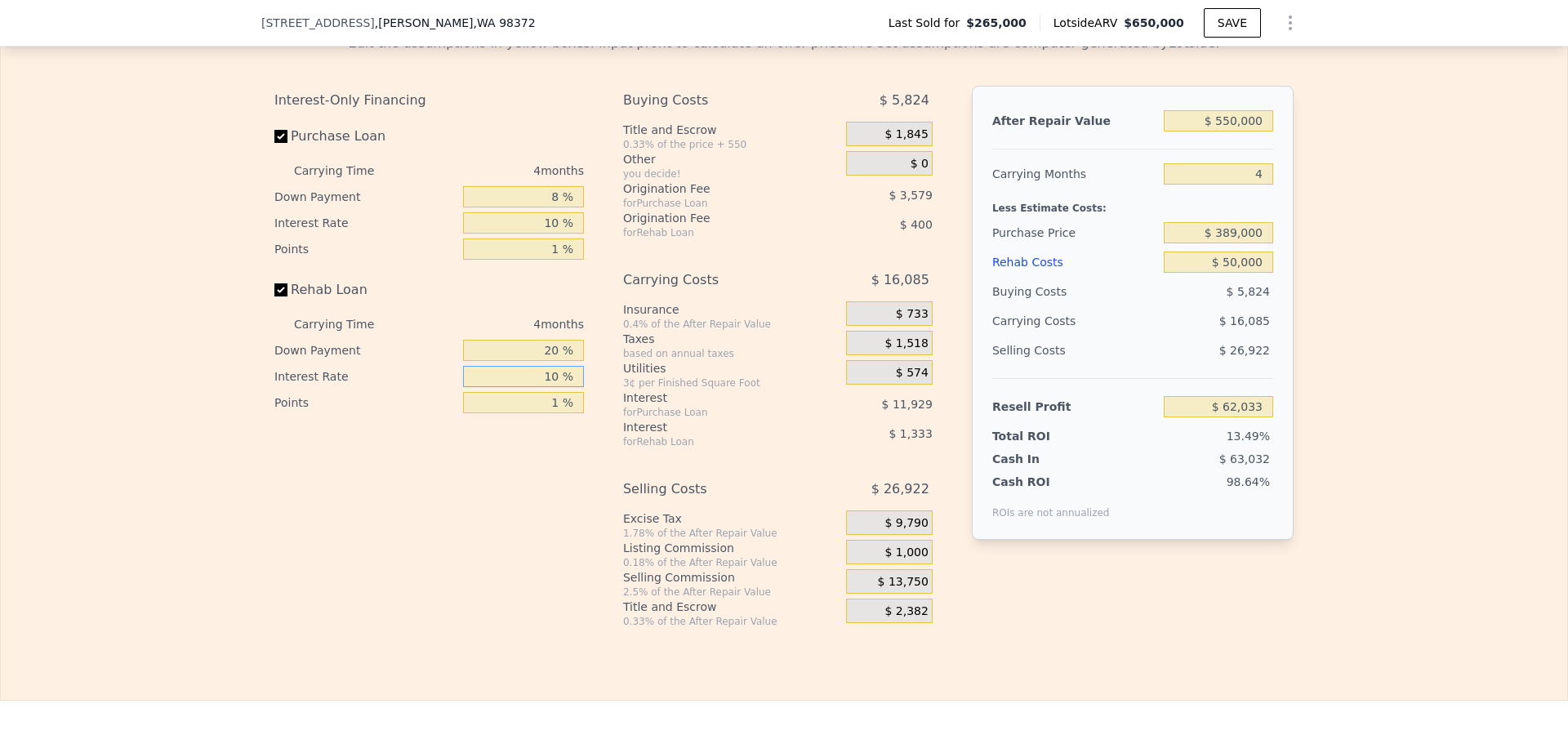
type input "$ 62,169"
type input "10 %"
click at [543, 361] on input "20 %" at bounding box center [523, 350] width 121 height 21
type input "8 %"
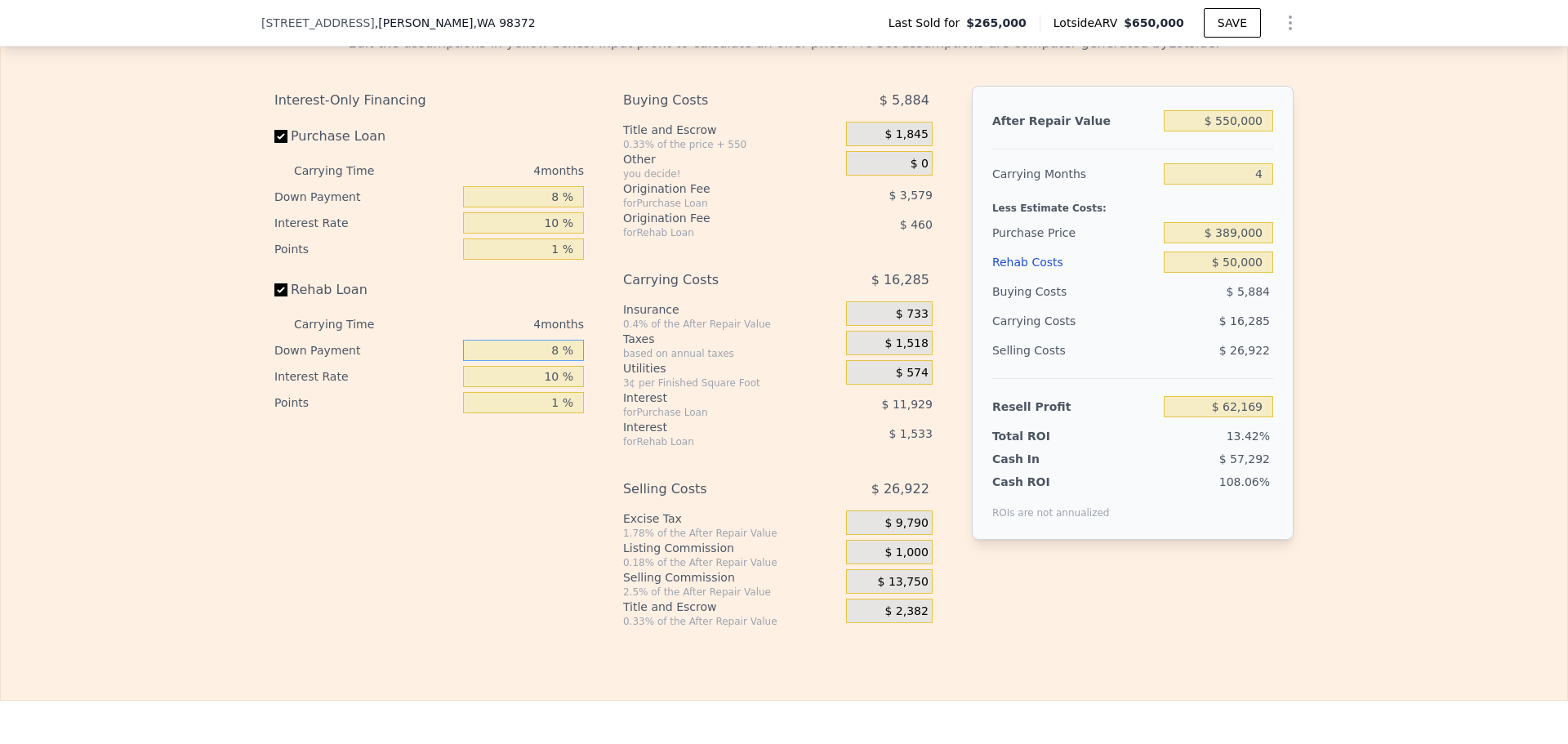
type input "$ 61,909"
type input "8 %"
click at [1117, 589] on div "After Repair Value $ 550,000 Carrying Months 4 Less Estimate Costs: Purchase Pr…" at bounding box center [1132, 343] width 322 height 516
click at [1248, 132] on input "$ 550,000" at bounding box center [1219, 120] width 109 height 21
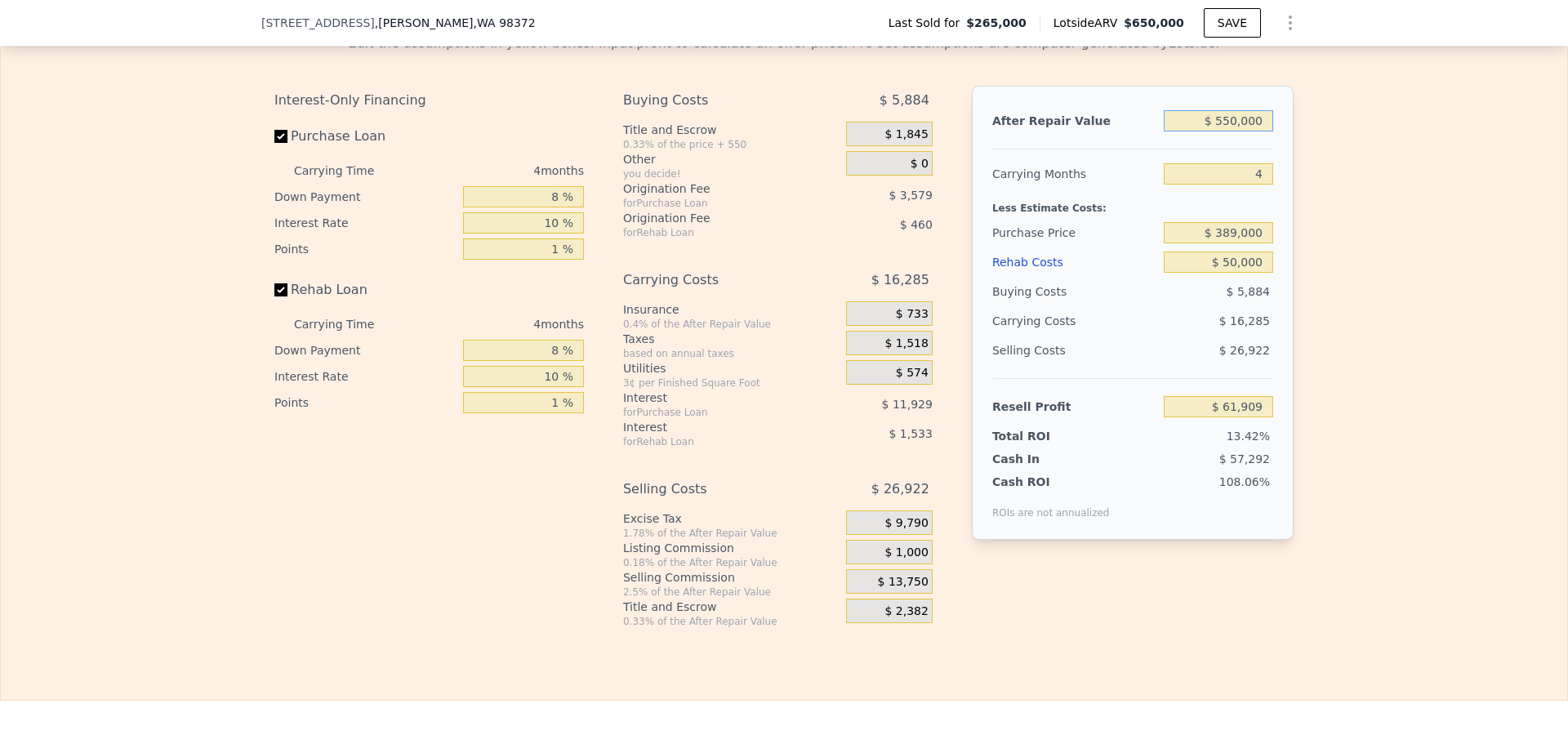
click at [1248, 132] on input "$ 550,000" at bounding box center [1219, 120] width 109 height 21
type input "$ 49"
type input "-$ 460,939"
type input "$ 499"
type input "-$ 460,512"
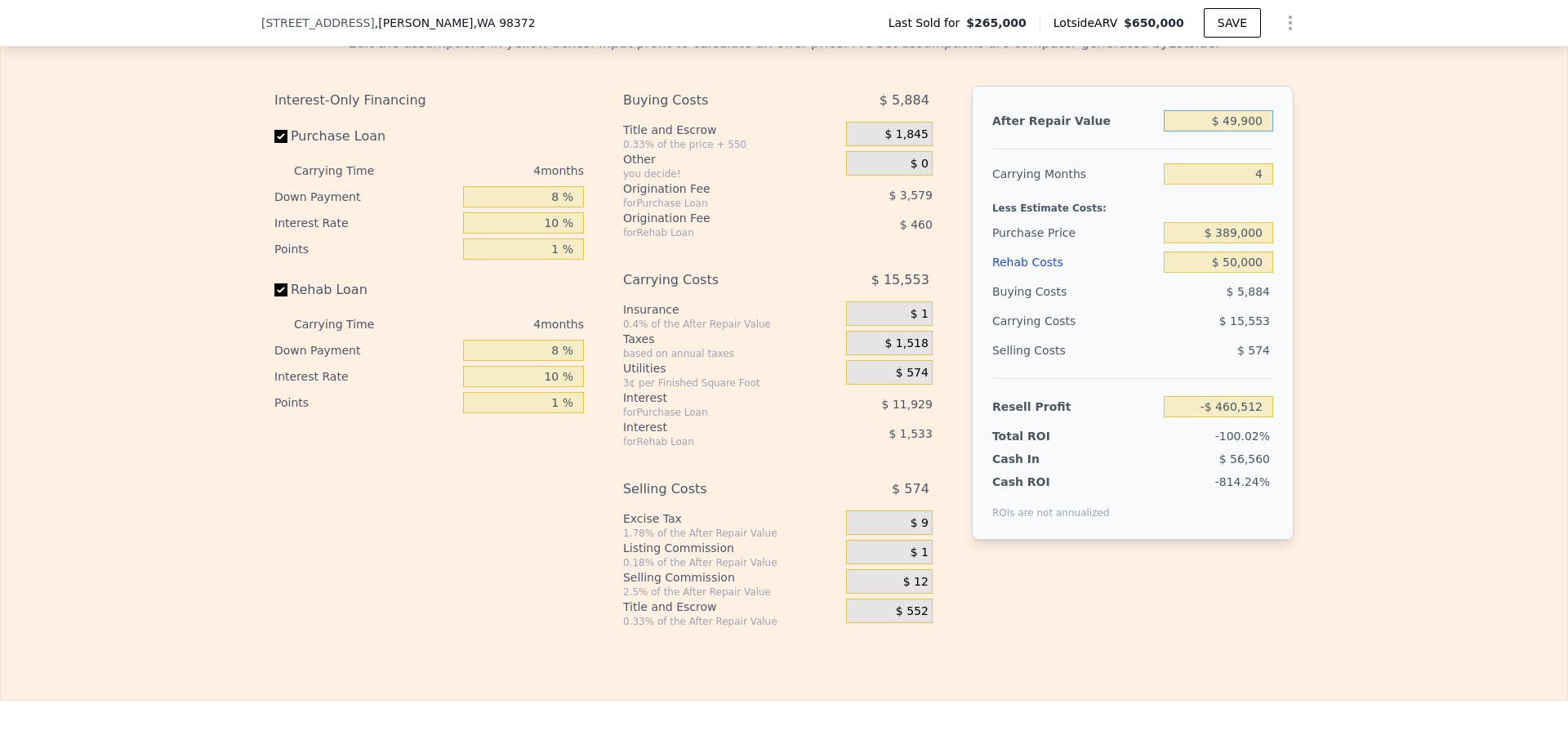
type input "$ 499,000"
type input "$ 13,423"
click at [1248, 132] on input "$ 499,000" at bounding box center [1219, 120] width 109 height 21
type input "$ 54"
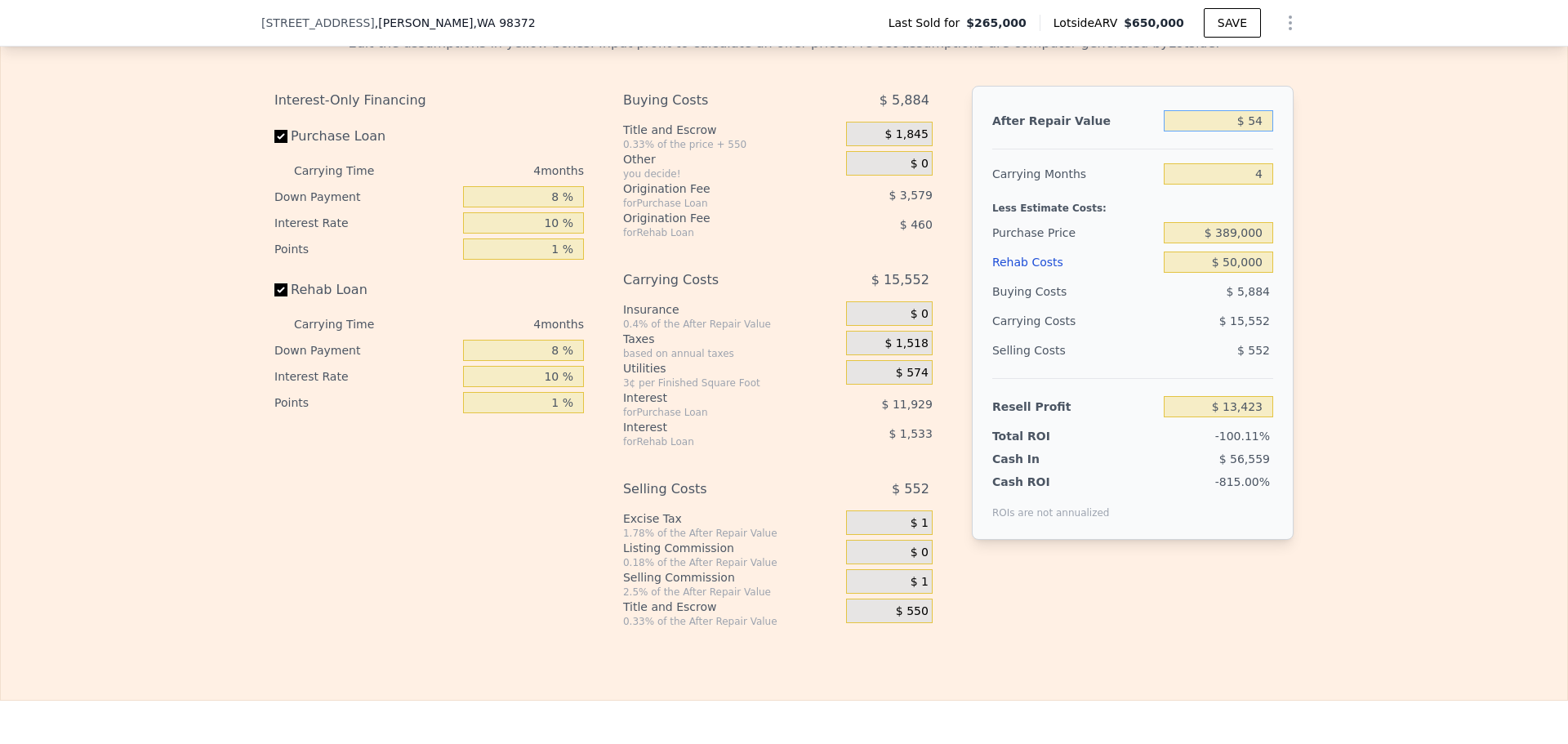
type input "-$ 460,934"
type input "$ 540"
type input "-$ 460,474"
type input "$ 540,000"
type input "$ 52,402"
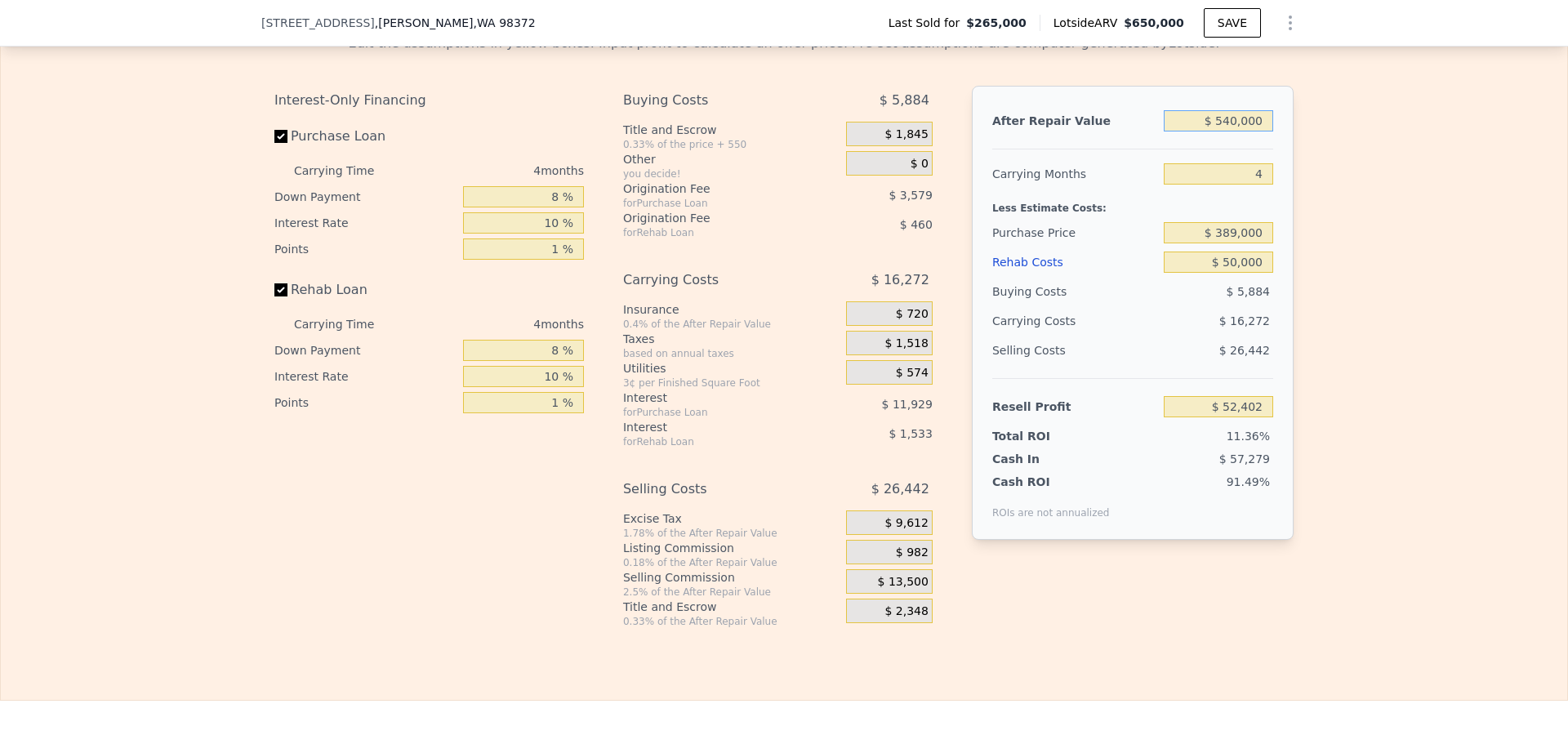
click at [1248, 132] on input "$ 540,000" at bounding box center [1219, 120] width 109 height 21
type input "$ 550"
type input "-$ 460,464"
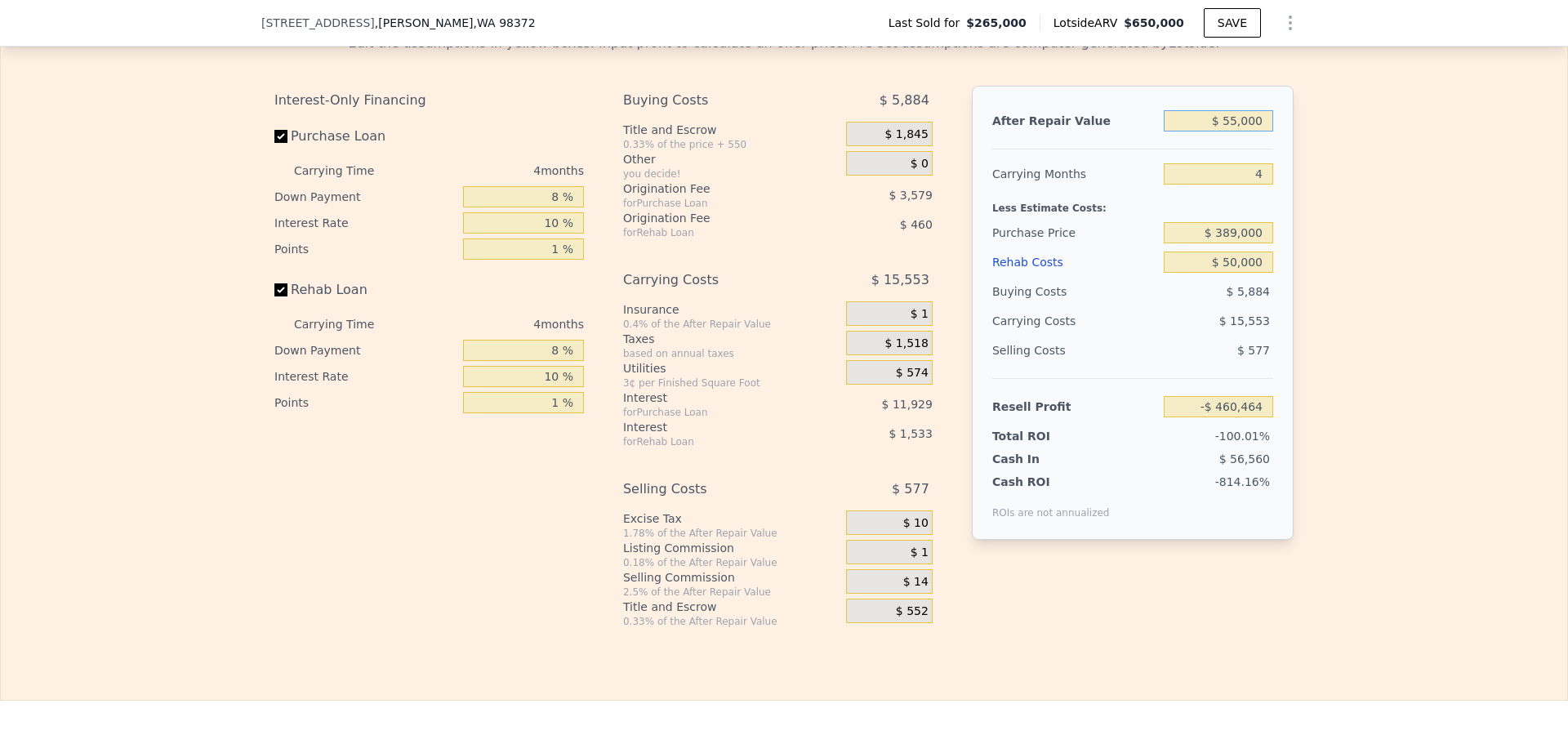
type input "$ 550,000"
type input "$ 61,909"
click at [1102, 415] on div "Resell Profit $ 61,909" at bounding box center [1133, 400] width 281 height 44
click at [1107, 602] on div "After Repair Value $ 550,000 Carrying Months 4 Less Estimate Costs: Purchase Pr…" at bounding box center [1132, 343] width 322 height 516
drag, startPoint x: 1106, startPoint y: 619, endPoint x: 1018, endPoint y: 651, distance: 93.6
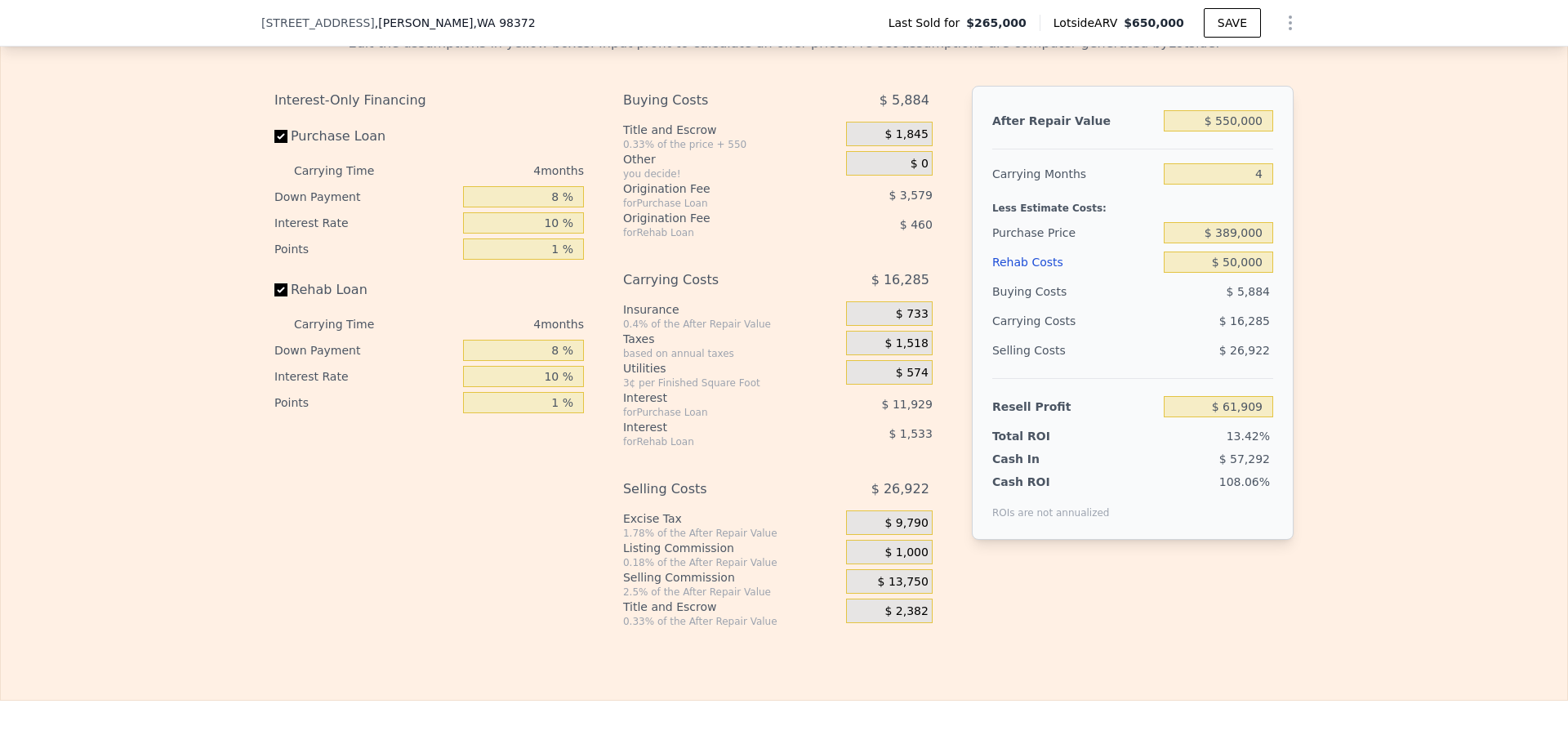
click at [1018, 628] on div "Interest-Only Financing Purchase Loan Carrying Time 4 months Down Payment 8 % I…" at bounding box center [784, 357] width 1020 height 542
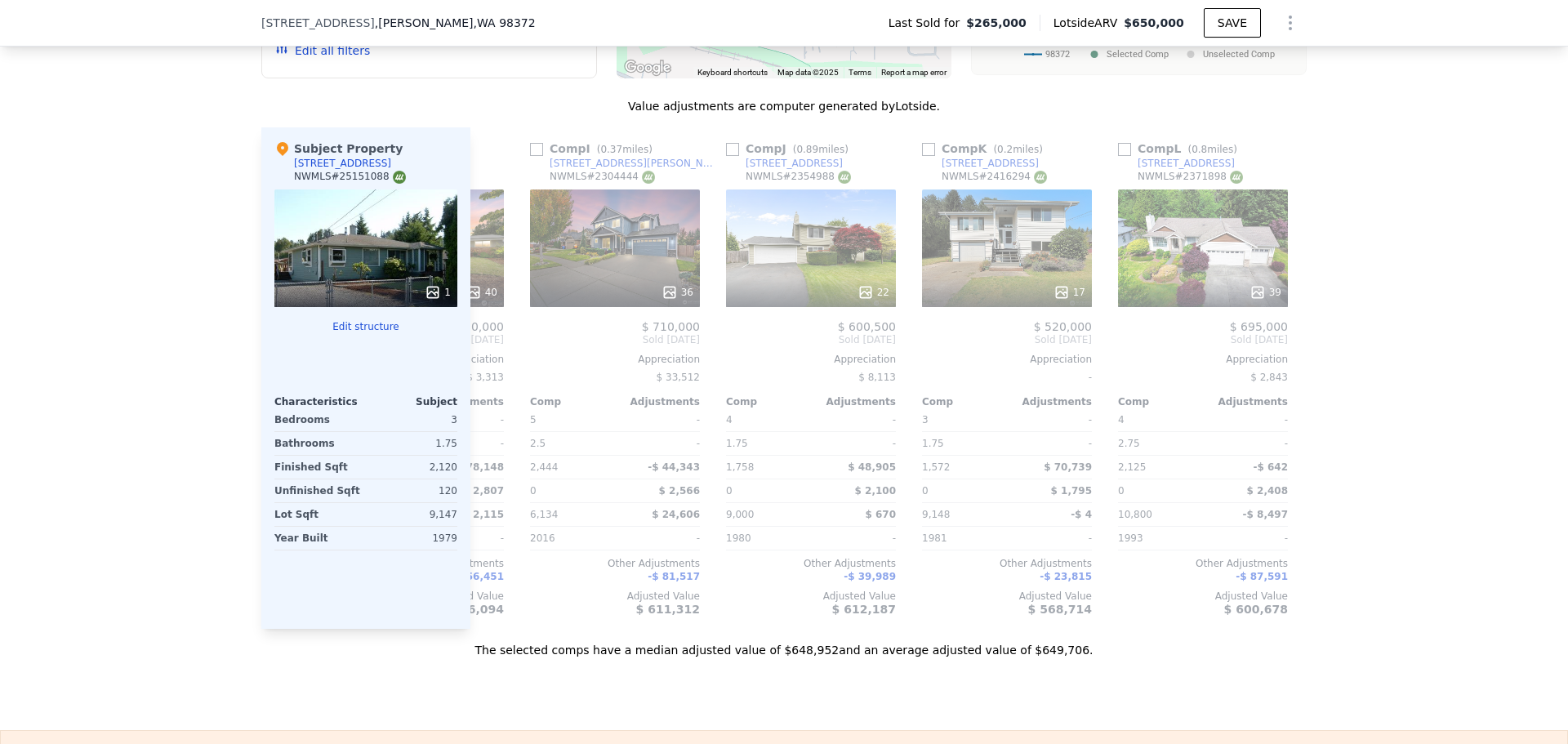
scroll to position [1356, 0]
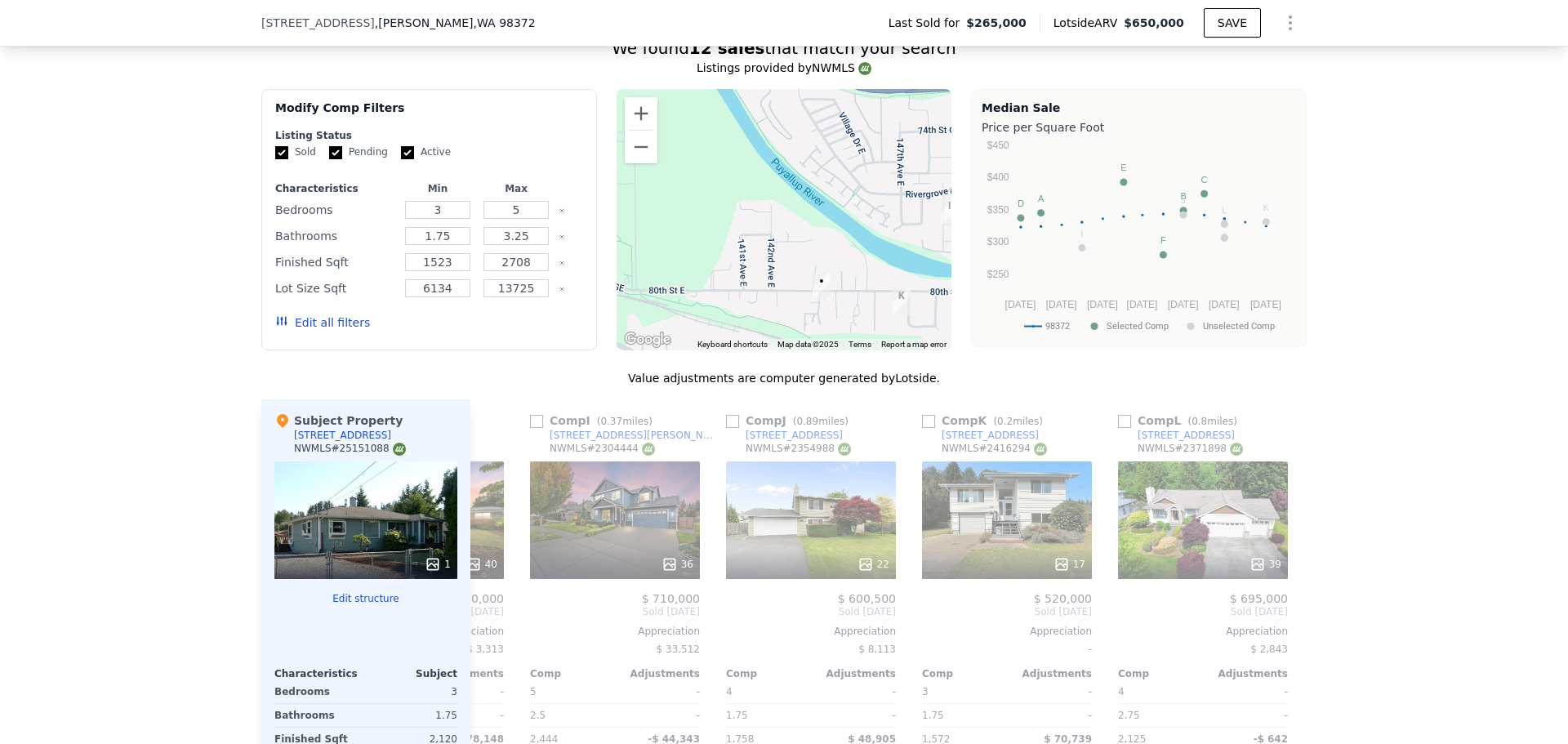
click at [176, 411] on div "We found 12 sales that match your search Listings provided by NWMLS Filters Map…" at bounding box center [784, 473] width 1568 height 913
click at [154, 342] on div "We found 12 sales that match your search Listings provided by NWMLS Filters Map…" at bounding box center [784, 473] width 1568 height 913
